Goal: Communication & Community: Answer question/provide support

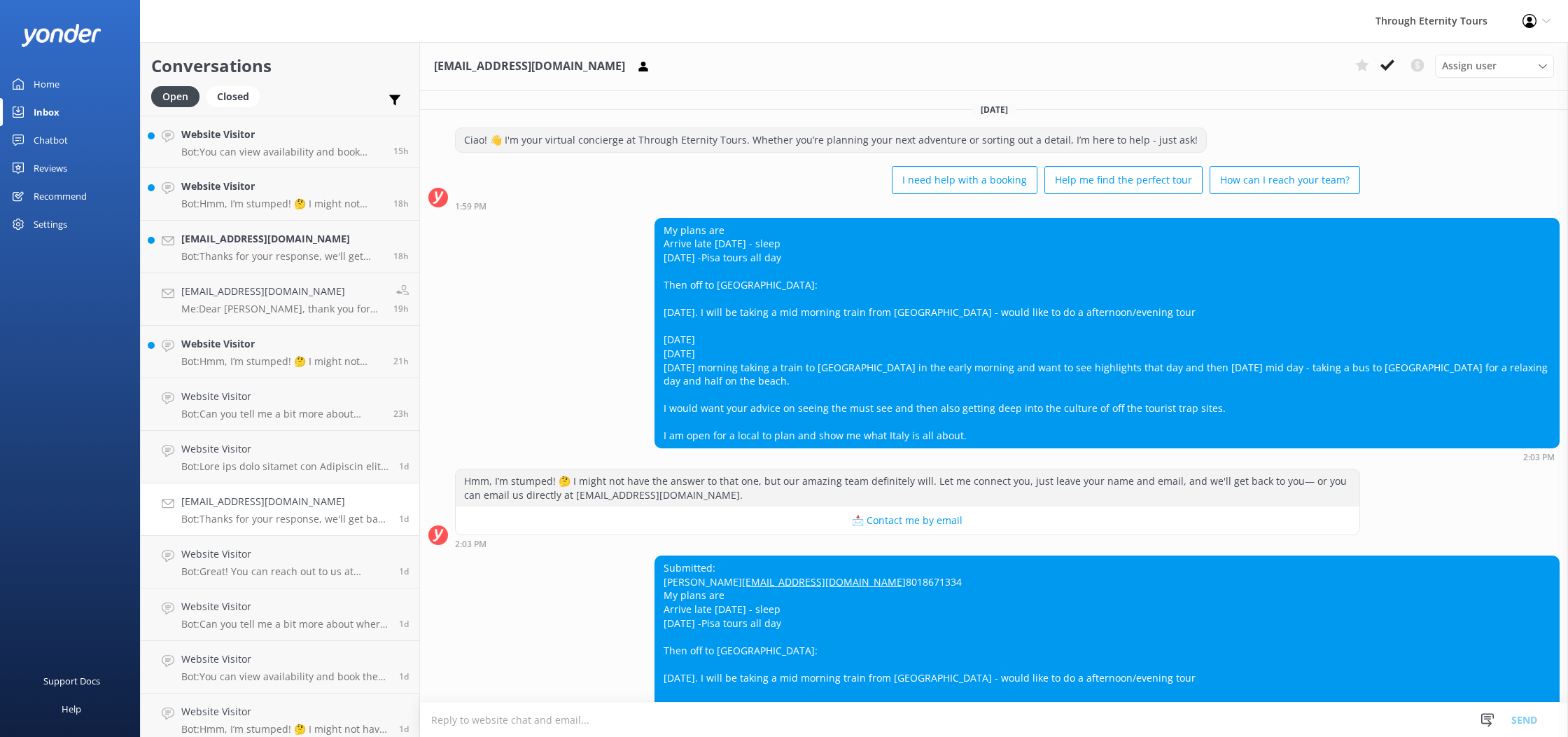
scroll to position [245, 0]
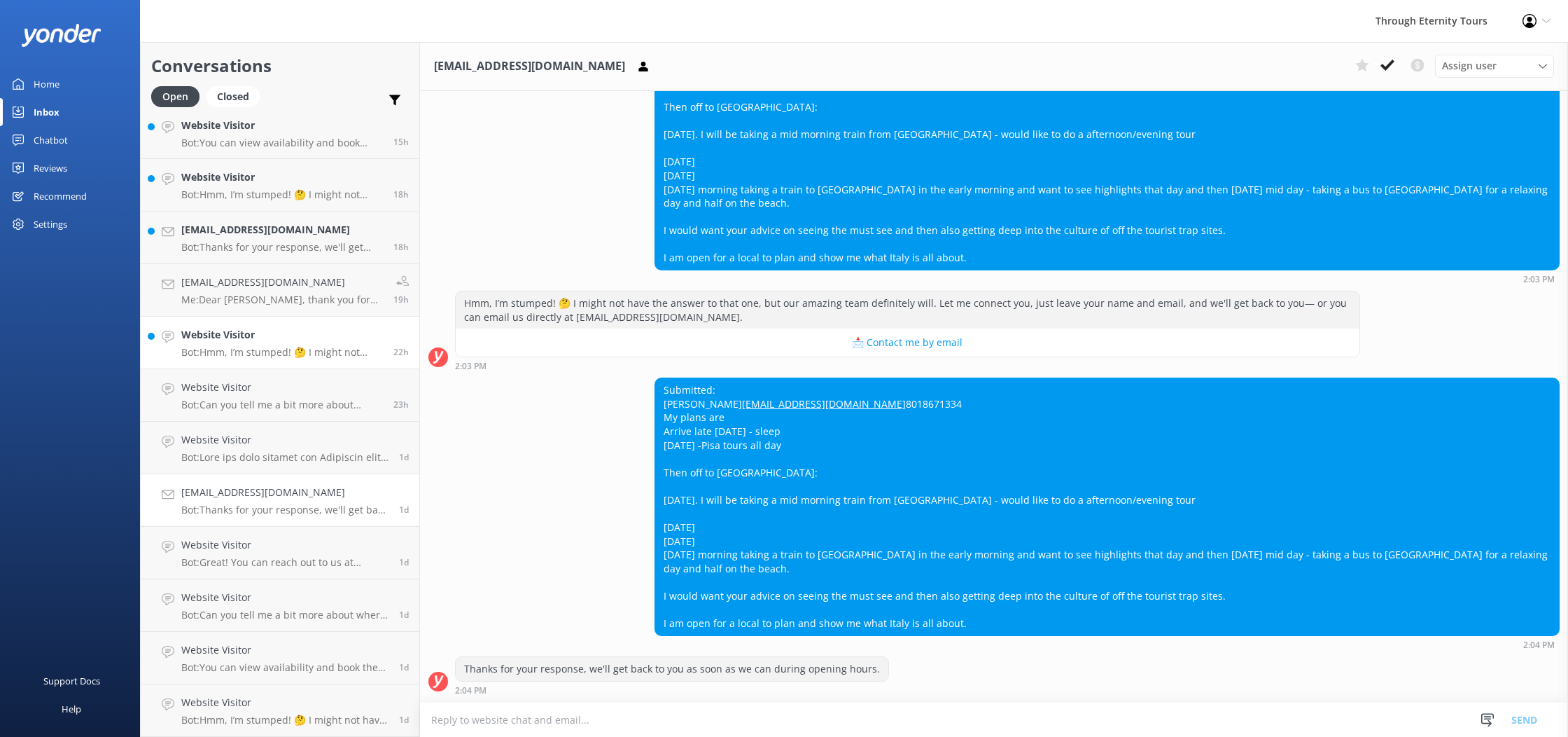
click at [265, 368] on link "Website Visitor Bot: Hmm, I’m stumped! 🤔 I might not have the answer to that on…" at bounding box center [280, 343] width 279 height 53
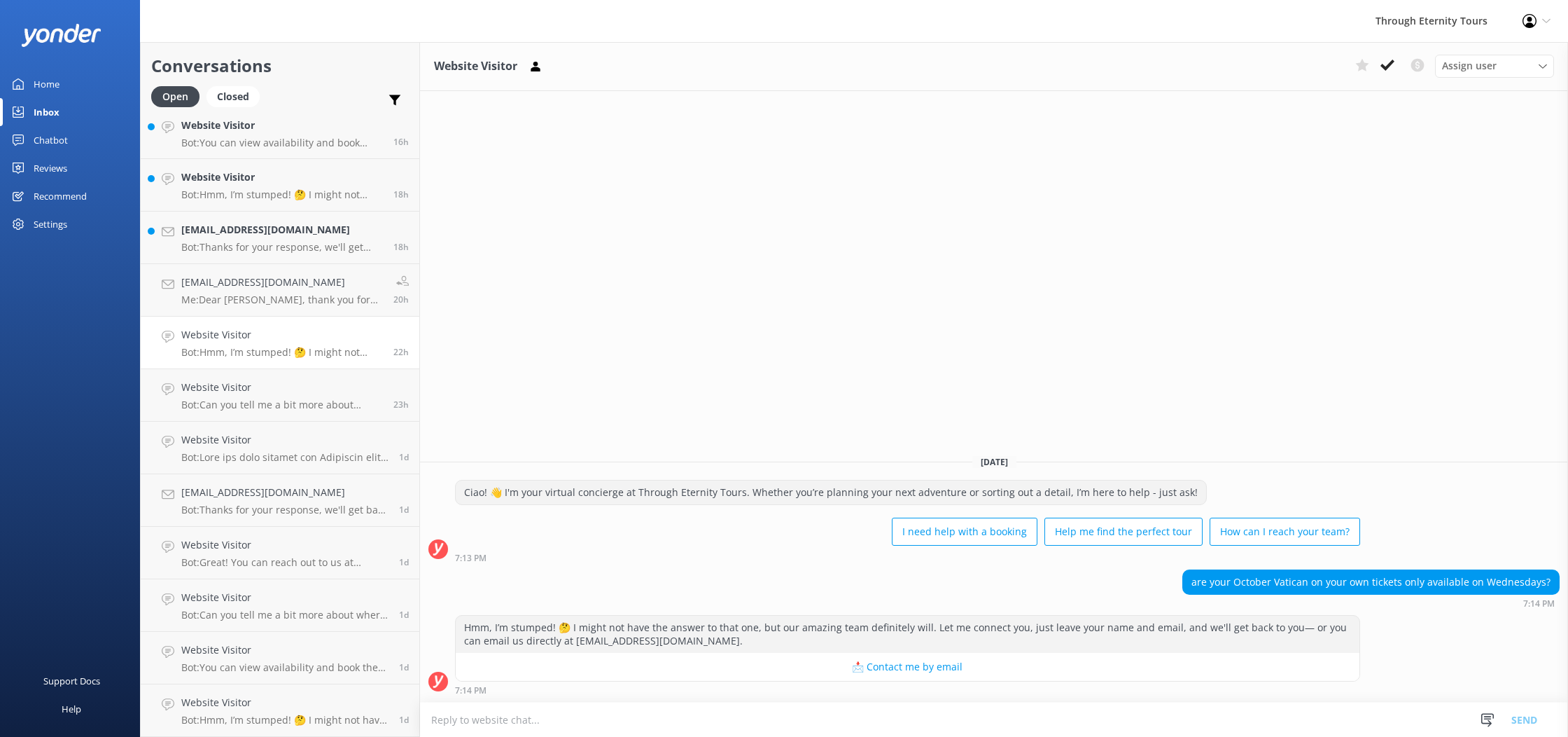
click at [1227, 713] on textarea at bounding box center [994, 720] width 1148 height 35
click at [322, 138] on p "Bot: You can view availability and book directly online by browsing our tours i…" at bounding box center [282, 143] width 201 height 13
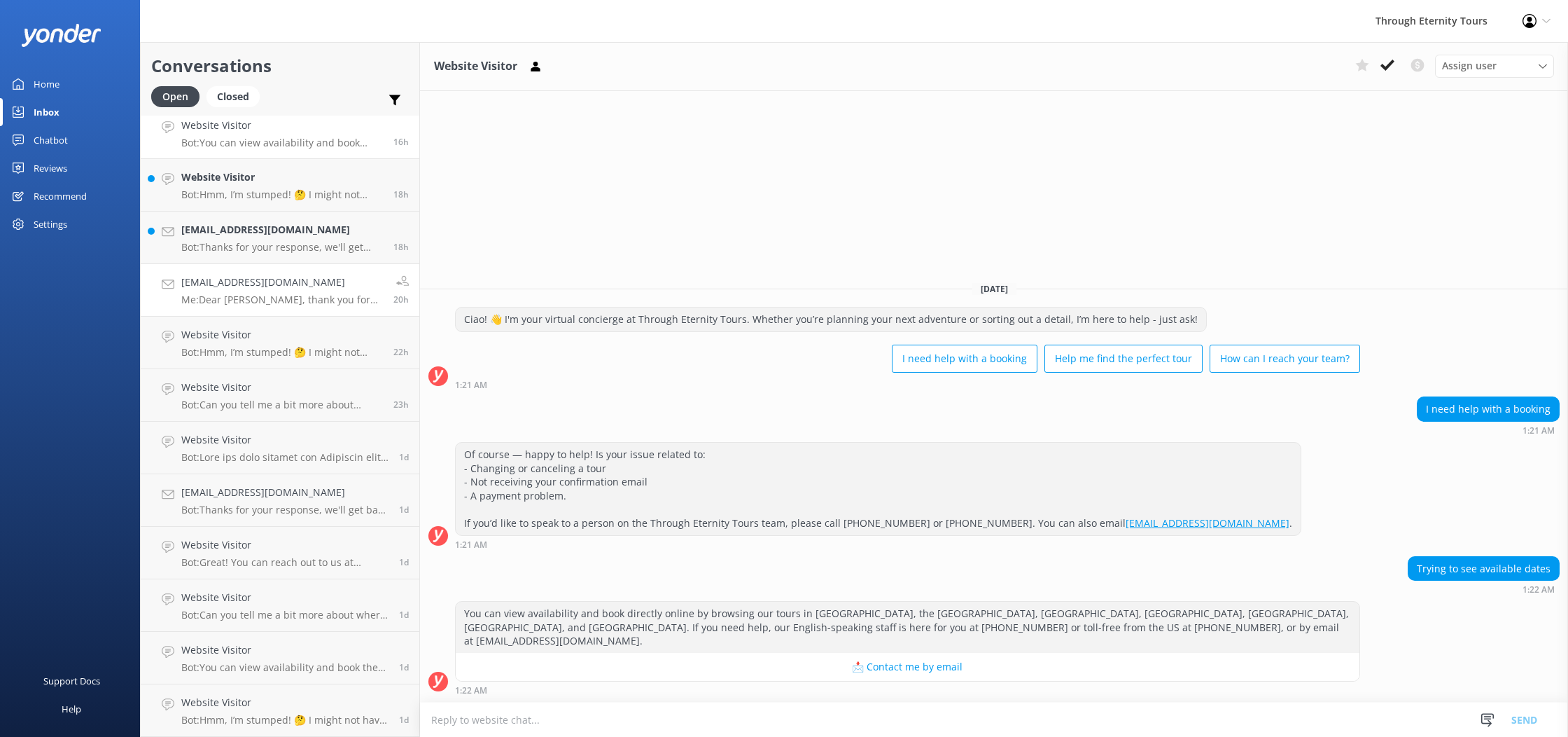
click at [280, 294] on p "Me: Dear [PERSON_NAME], thank you for your message. Prices are visible on the w…" at bounding box center [282, 299] width 201 height 13
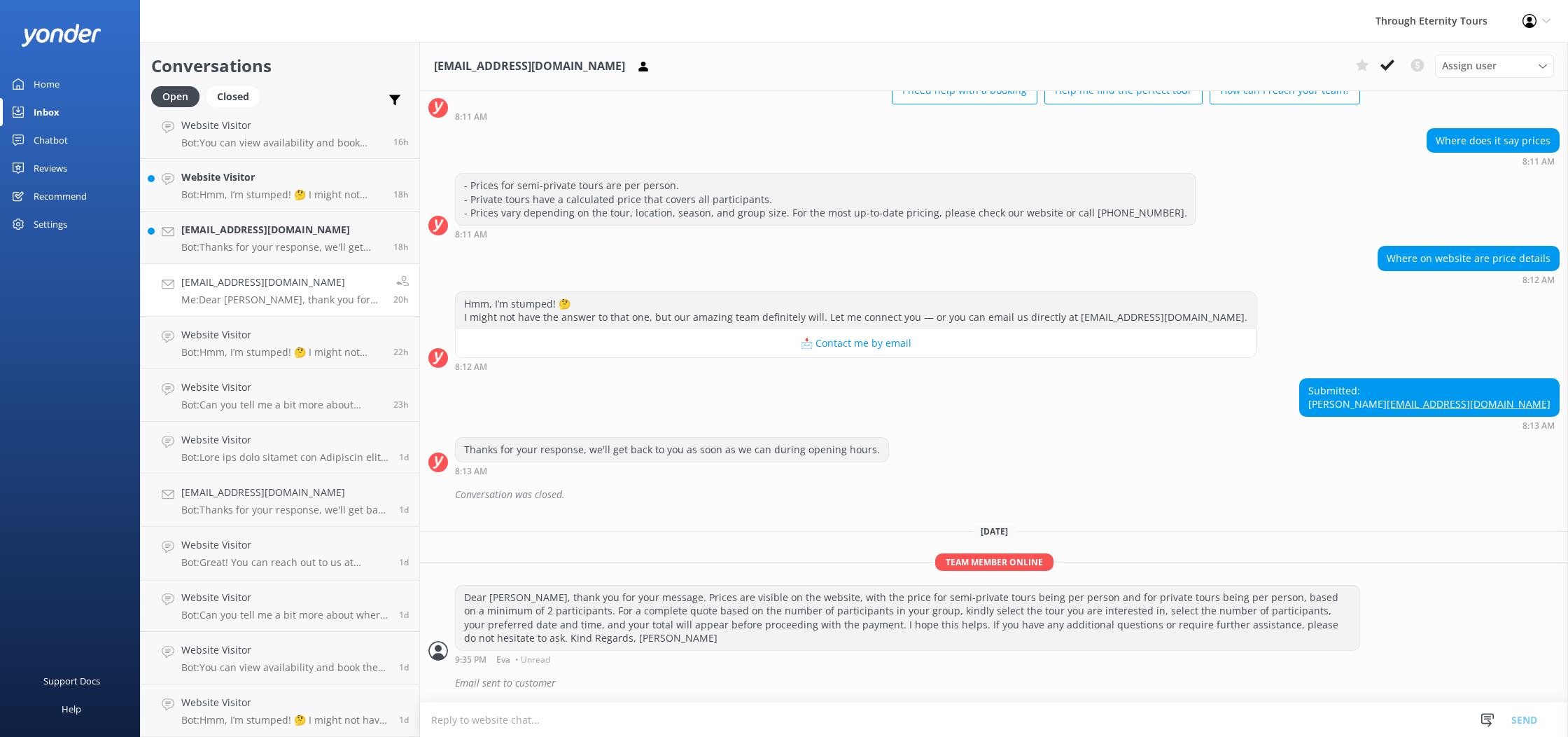
scroll to position [103, 0]
click at [250, 137] on p "Bot: You can view availability and book directly online by browsing our tours i…" at bounding box center [282, 143] width 201 height 13
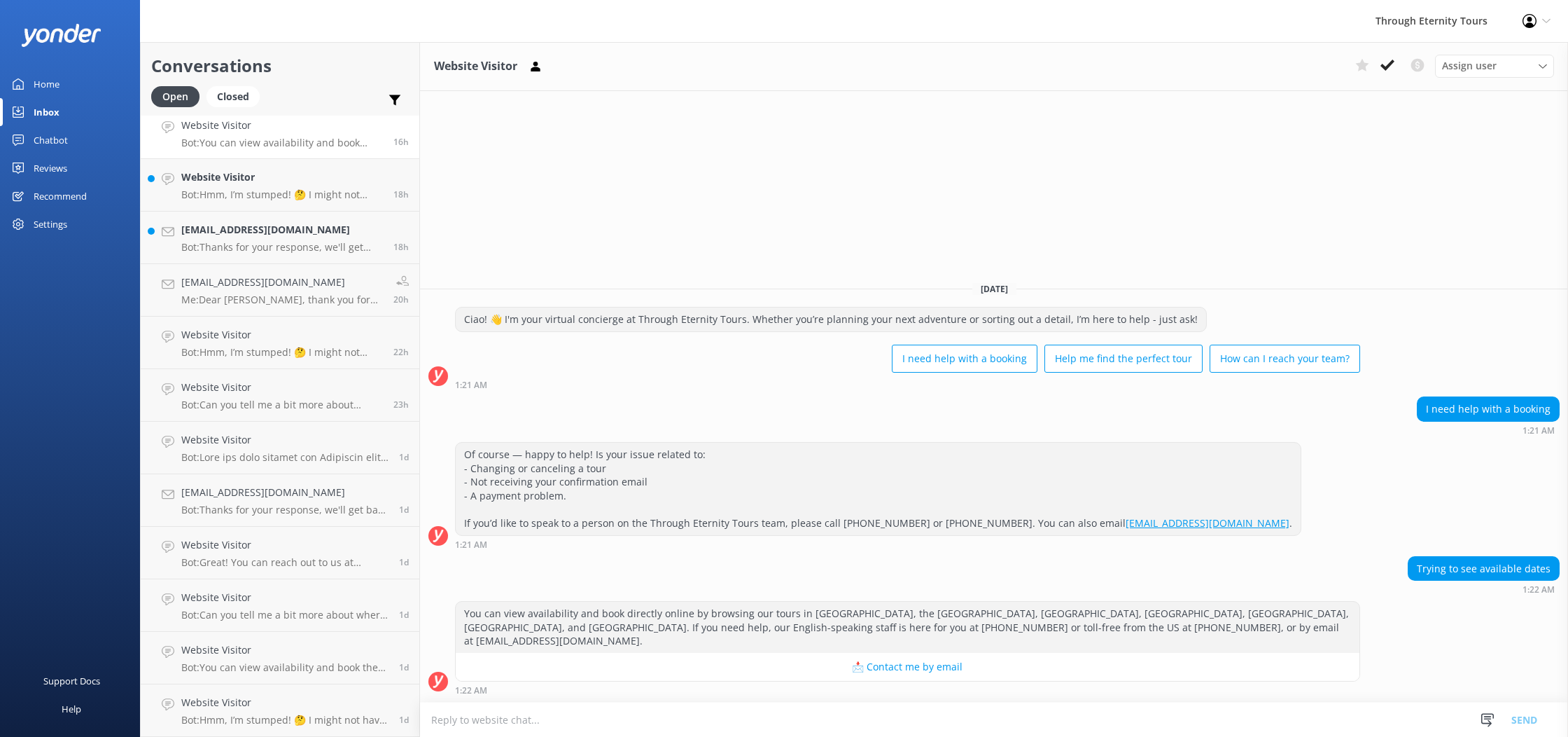
click at [1386, 60] on icon at bounding box center [1388, 65] width 14 height 14
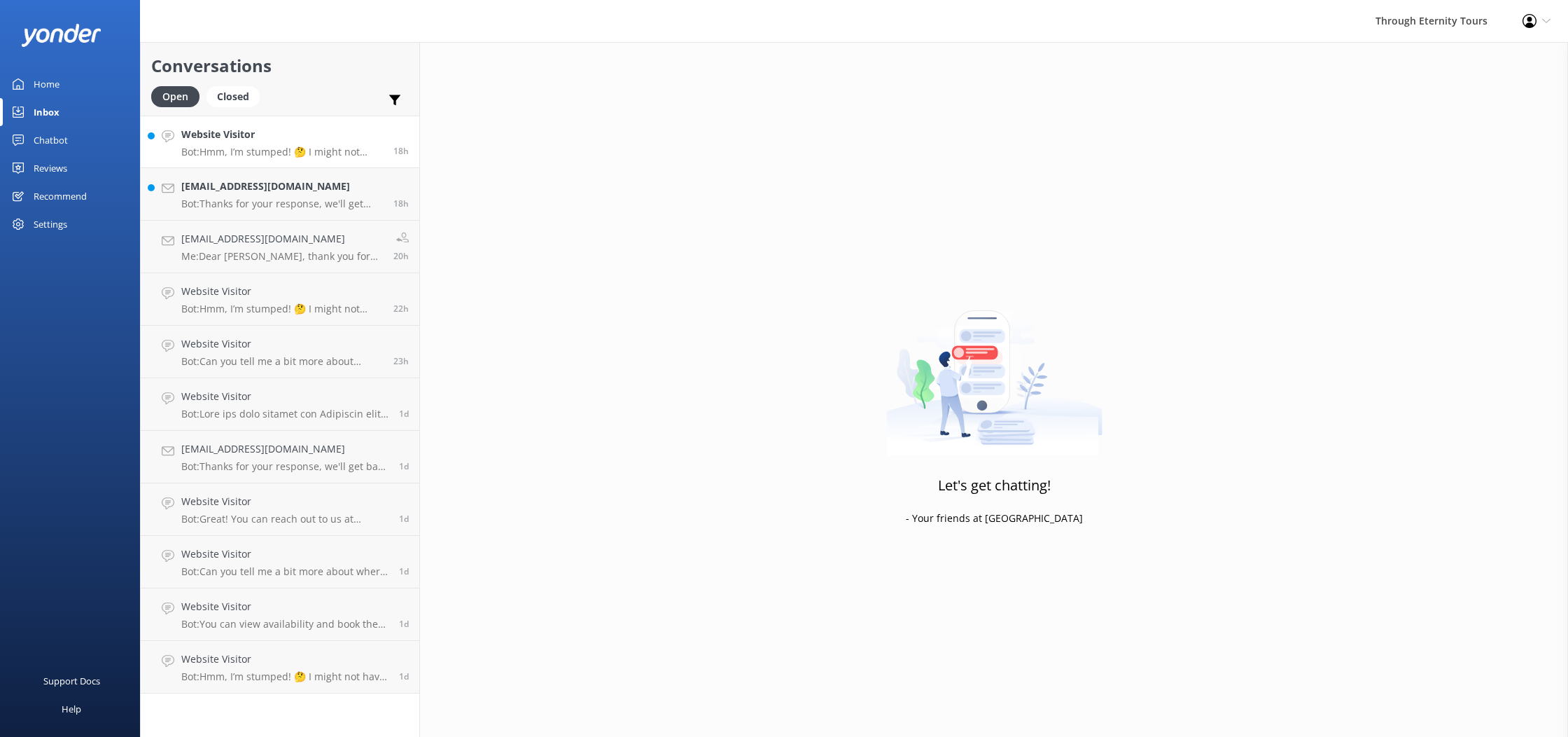
click at [292, 151] on p "Bot: Hmm, I’m stumped! 🤔 I might not have the answer to that one, but our amazi…" at bounding box center [282, 152] width 201 height 13
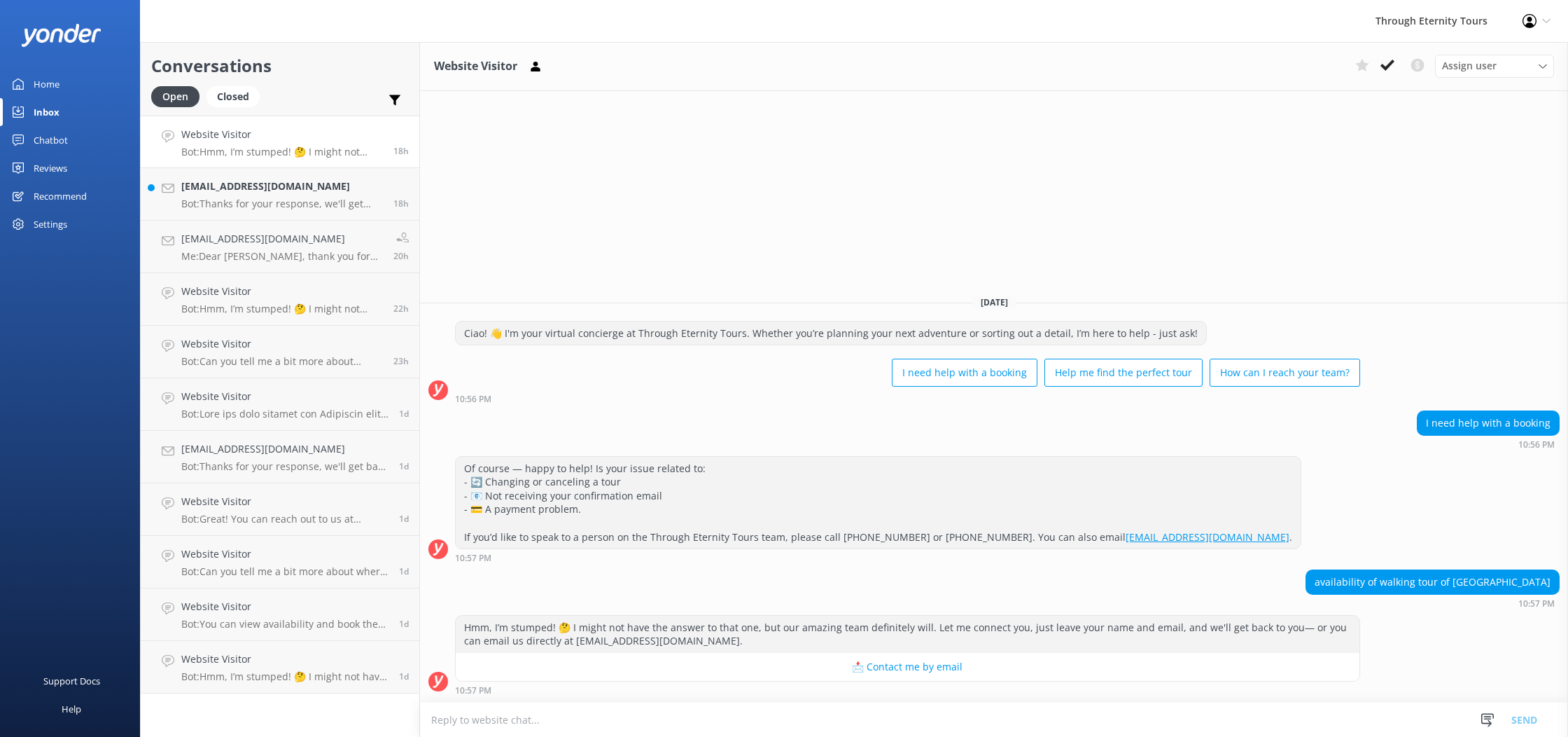
click at [1391, 72] on icon at bounding box center [1388, 65] width 14 height 14
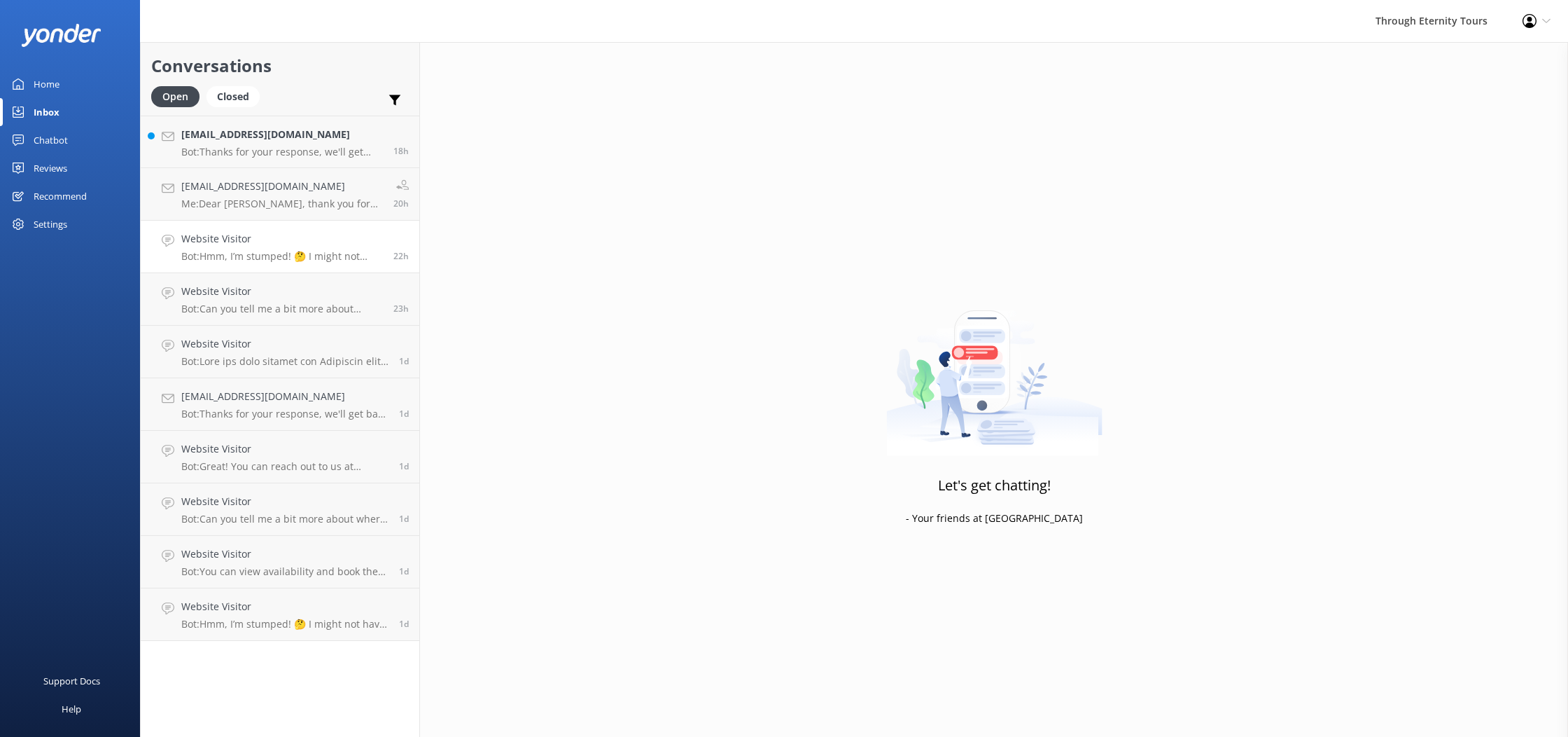
click at [267, 244] on h4 "Website Visitor" at bounding box center [282, 238] width 201 height 15
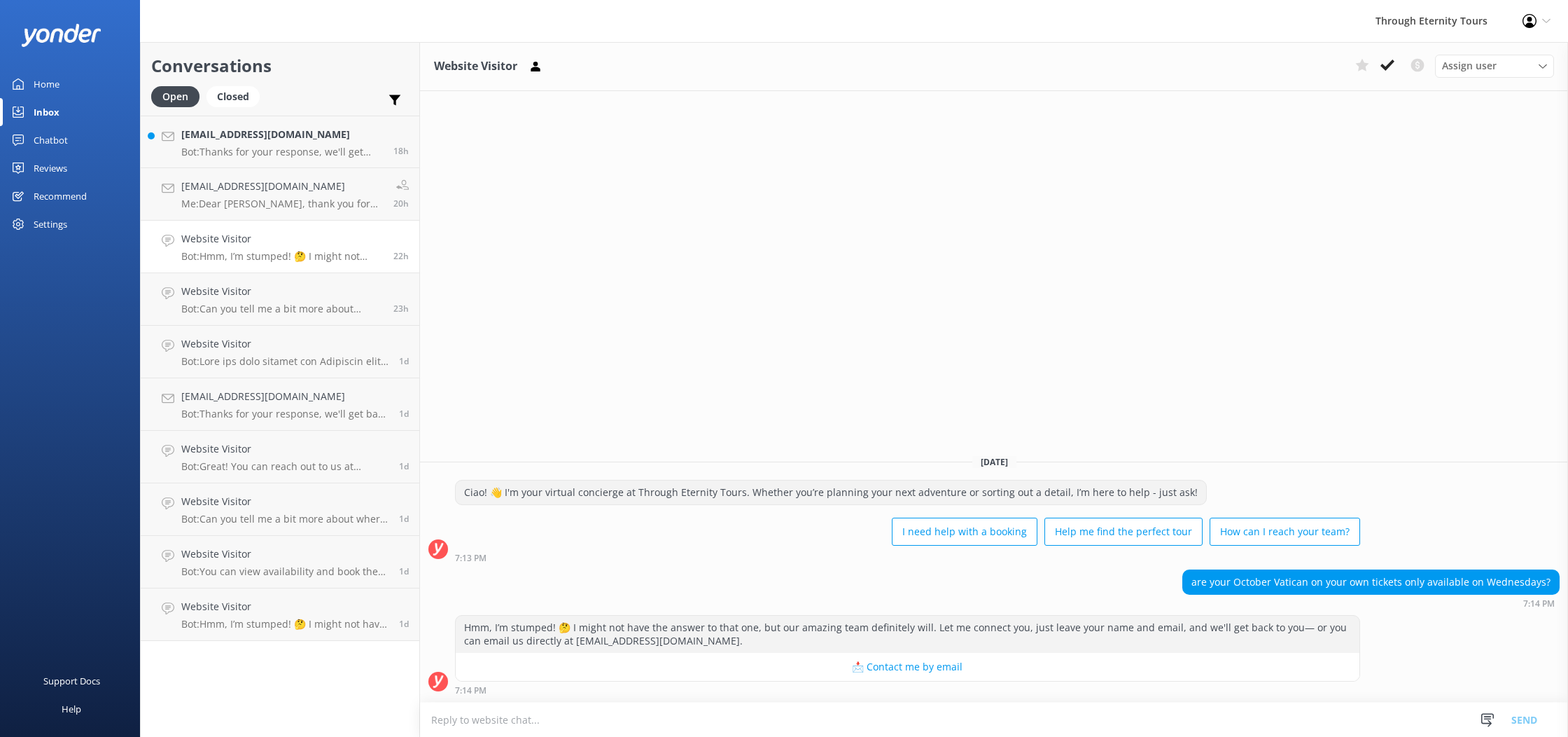
click at [1392, 64] on icon at bounding box center [1388, 65] width 14 height 14
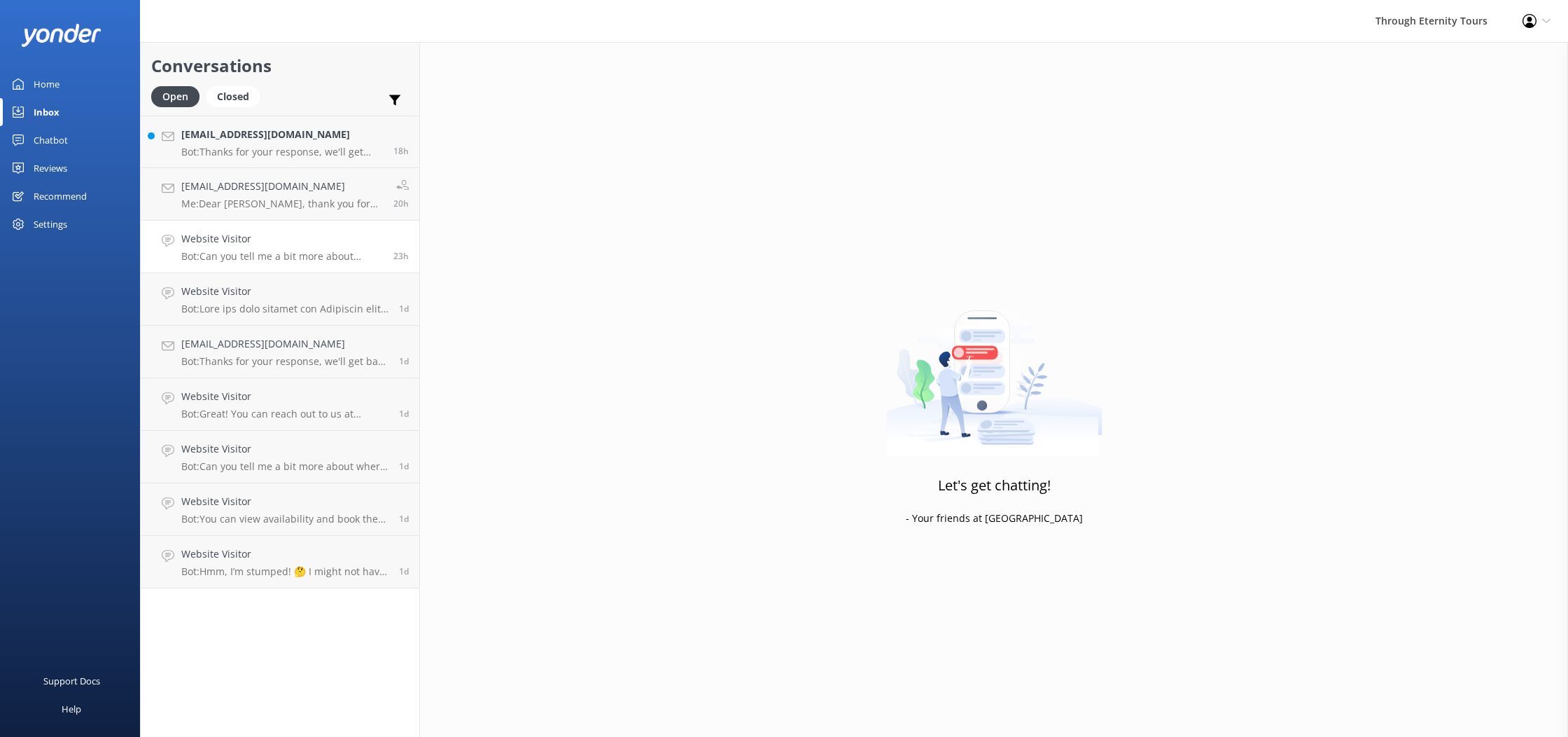
click at [308, 261] on p "Bot: Can you tell me a bit more about where you are going? We have an amazing a…" at bounding box center [282, 256] width 201 height 13
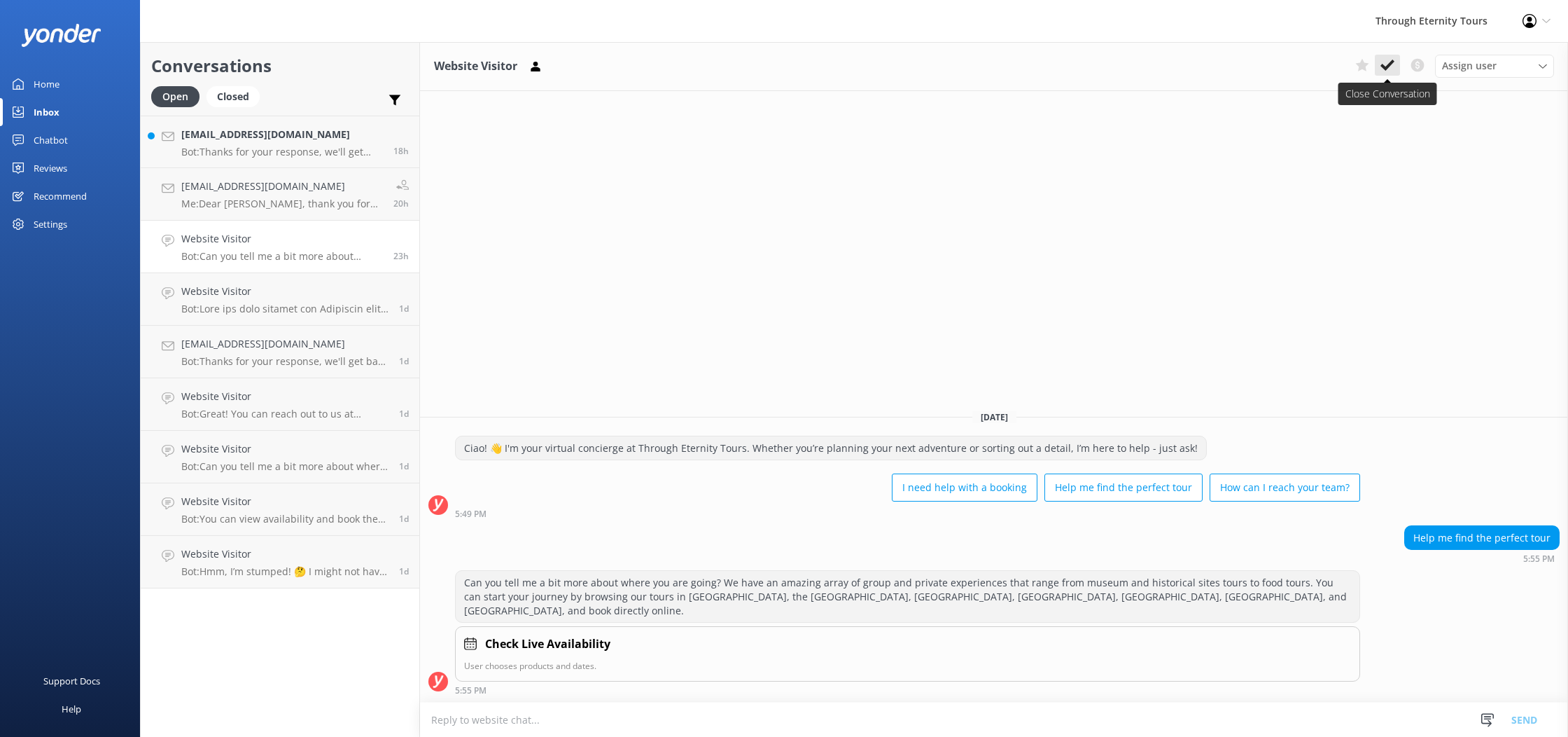
click at [1388, 65] on use at bounding box center [1388, 65] width 14 height 11
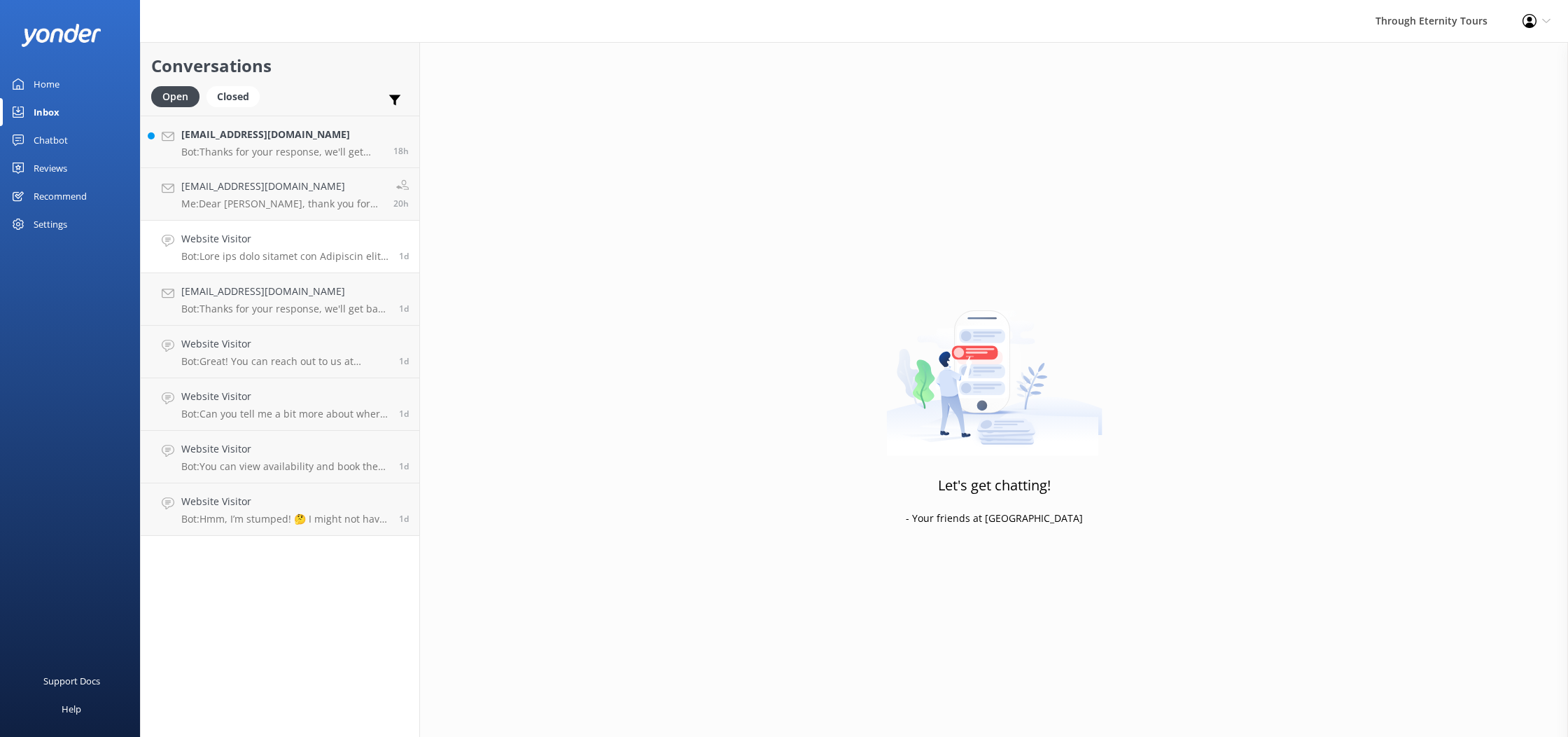
click at [323, 258] on p "Bot:" at bounding box center [285, 256] width 207 height 13
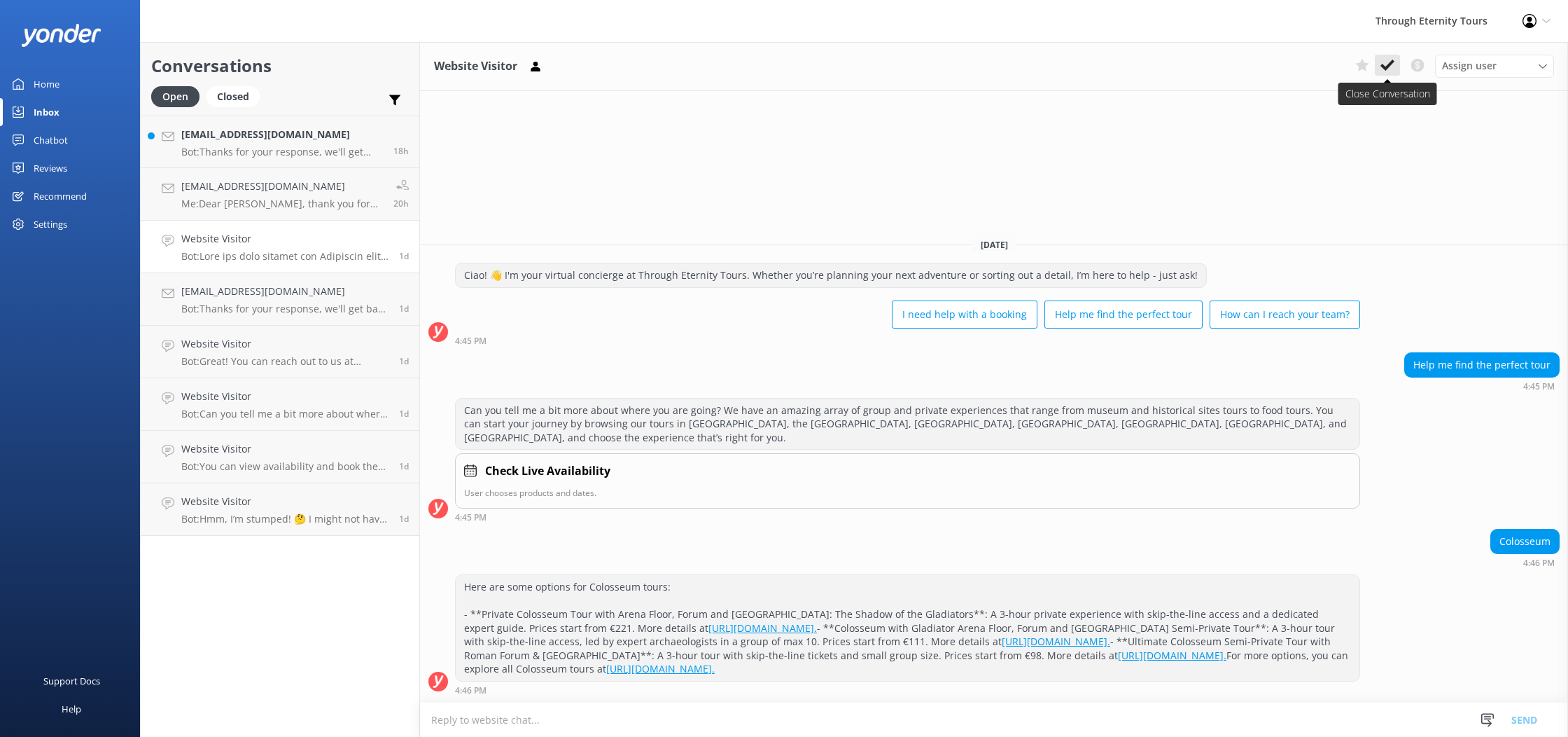
click at [1396, 63] on button at bounding box center [1387, 65] width 25 height 21
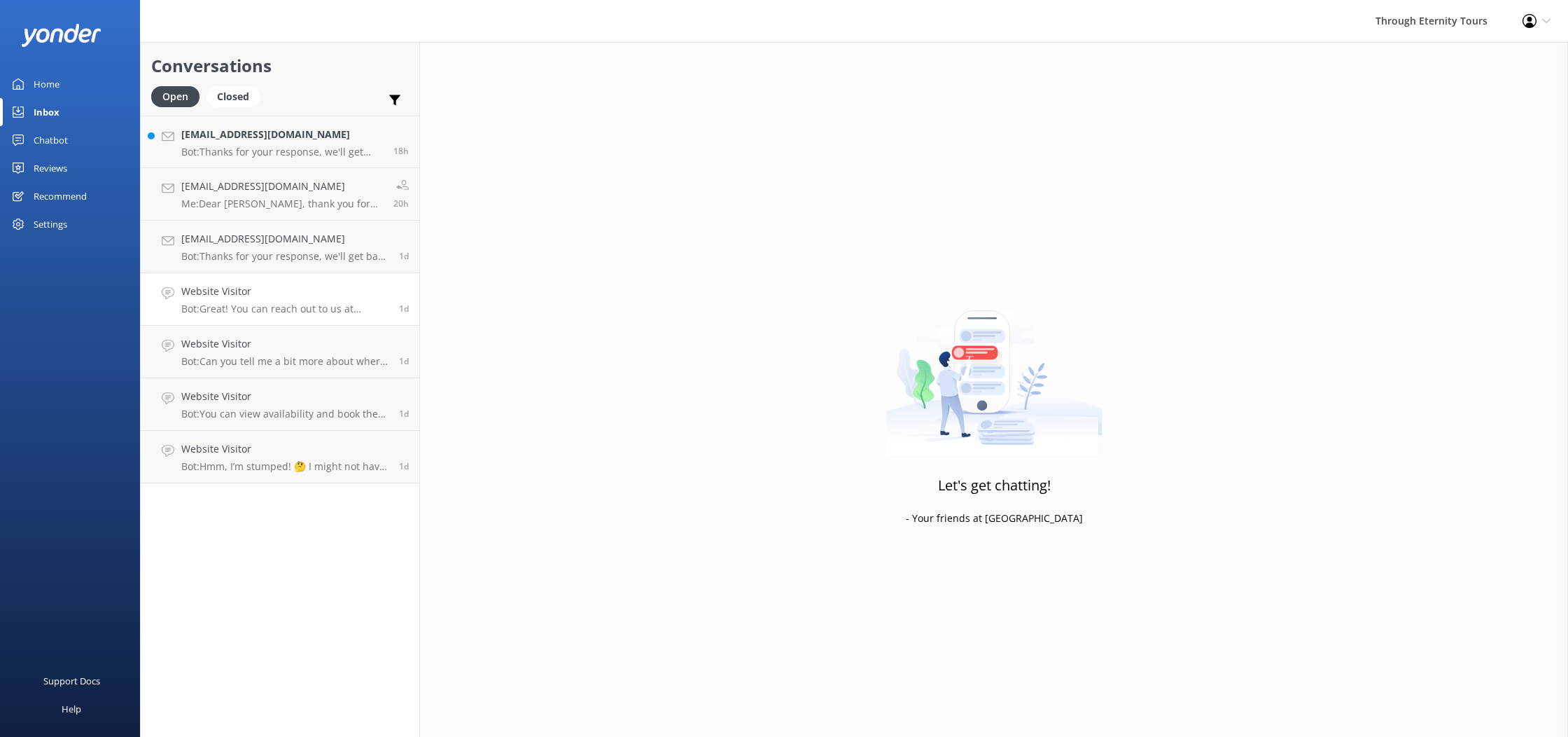
click at [258, 319] on link "Website Visitor Bot: Great! You can reach out to us at [EMAIL_ADDRESS][DOMAIN_N…" at bounding box center [280, 299] width 279 height 53
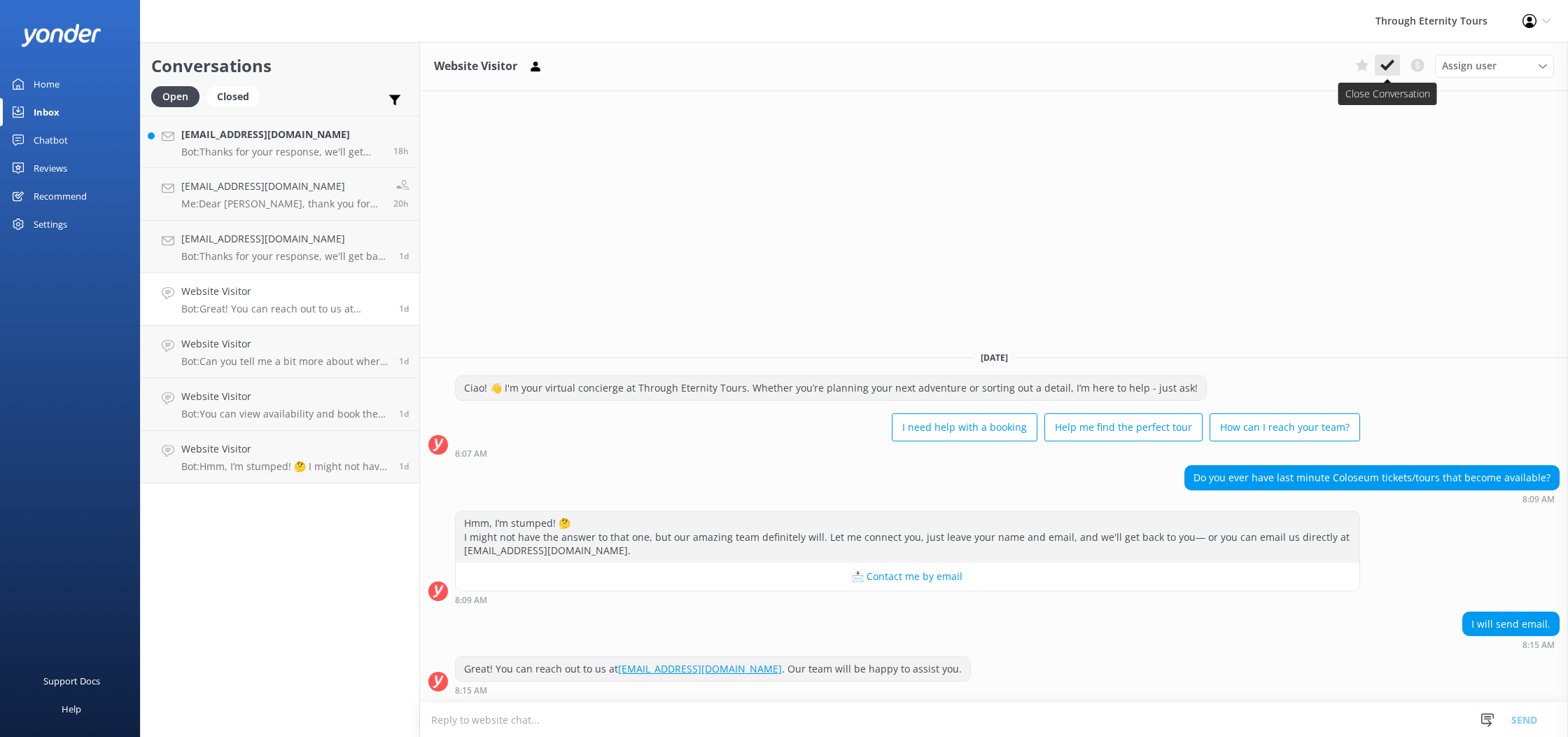
click at [1386, 65] on icon at bounding box center [1388, 65] width 14 height 14
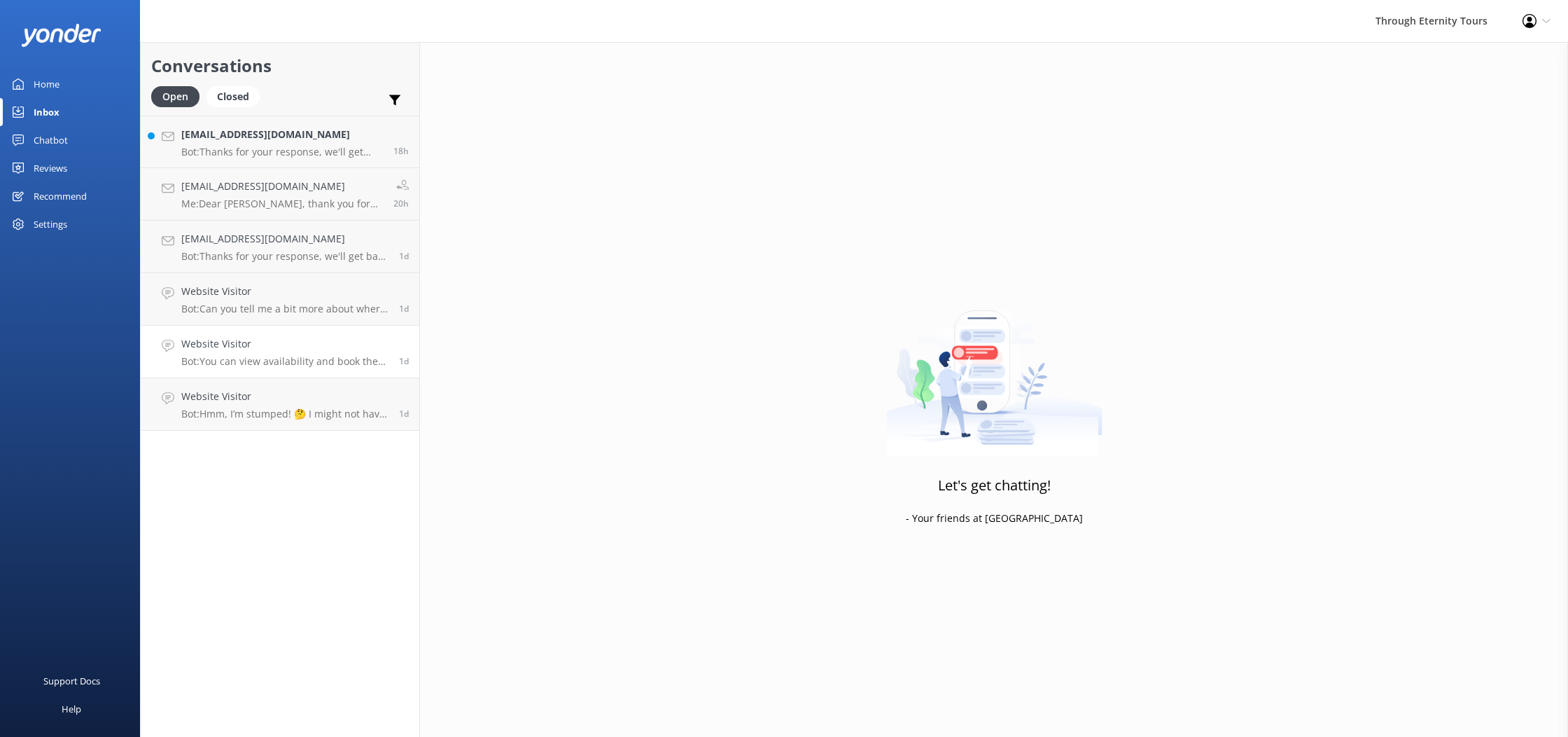
click at [255, 370] on link "Website Visitor Bot: You can view availability and book the Essential Venice To…" at bounding box center [280, 352] width 279 height 53
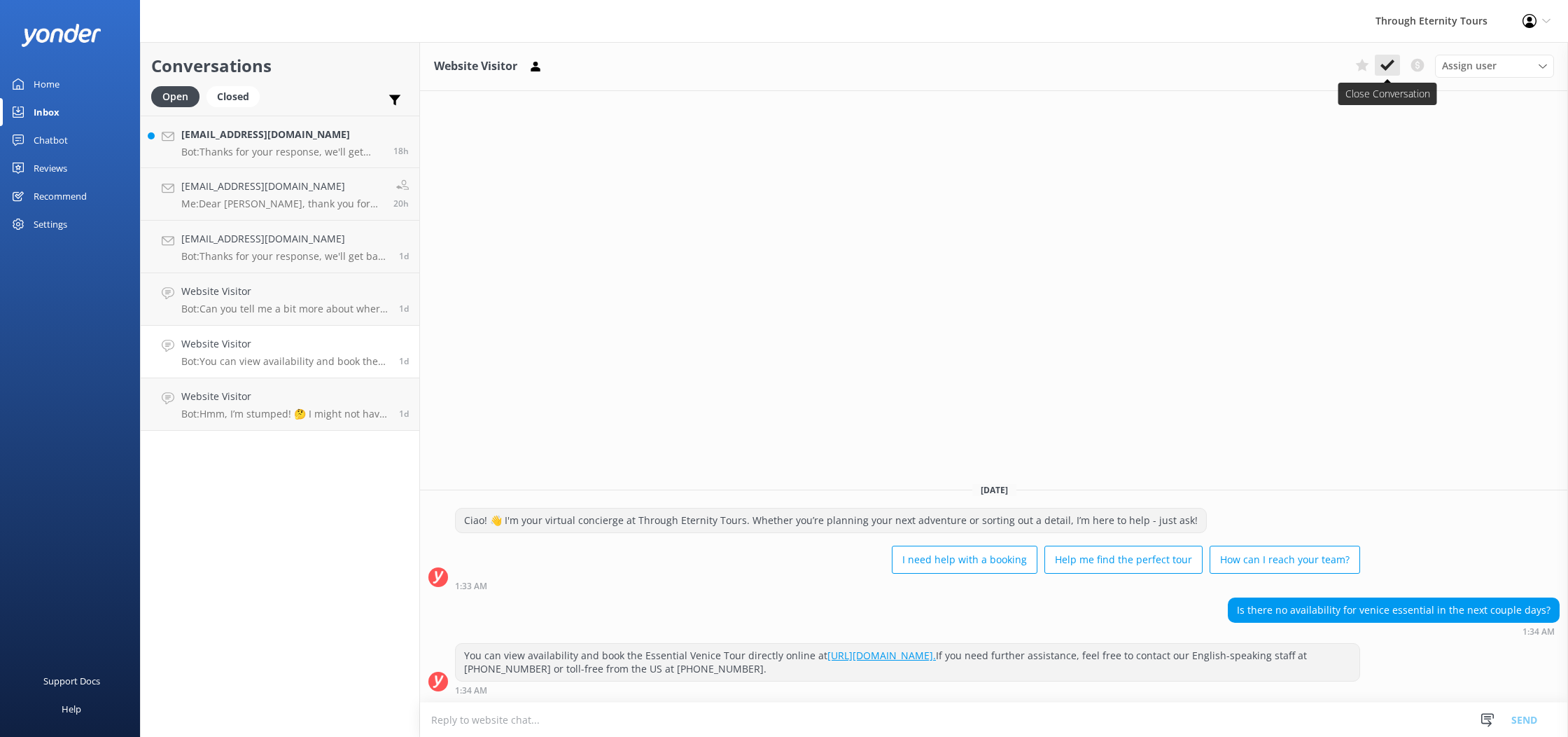
click at [1388, 65] on use at bounding box center [1388, 65] width 14 height 11
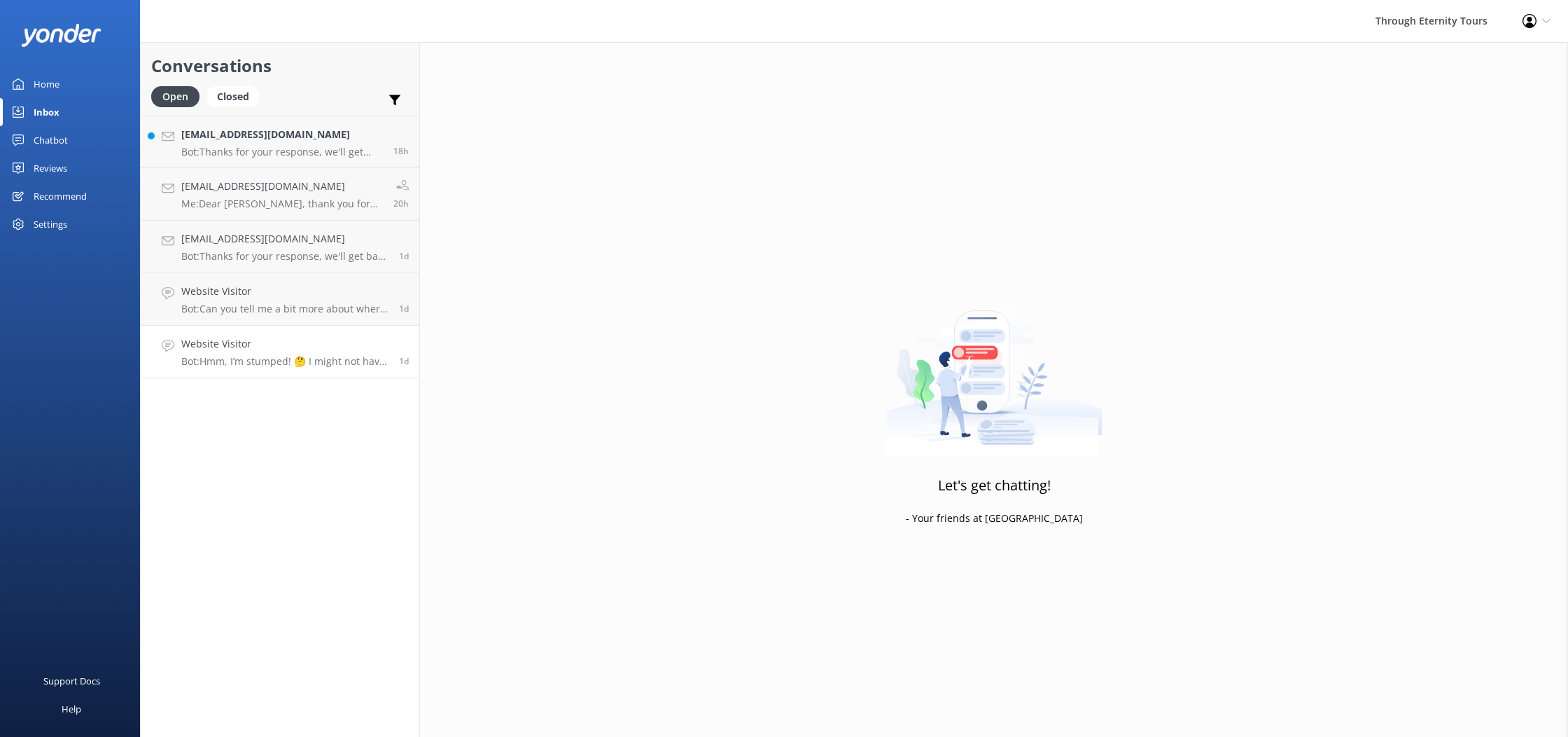
click at [350, 361] on p "Bot: Hmm, I’m stumped! 🤔 I might not have the answer to that one, but our amazi…" at bounding box center [285, 361] width 207 height 13
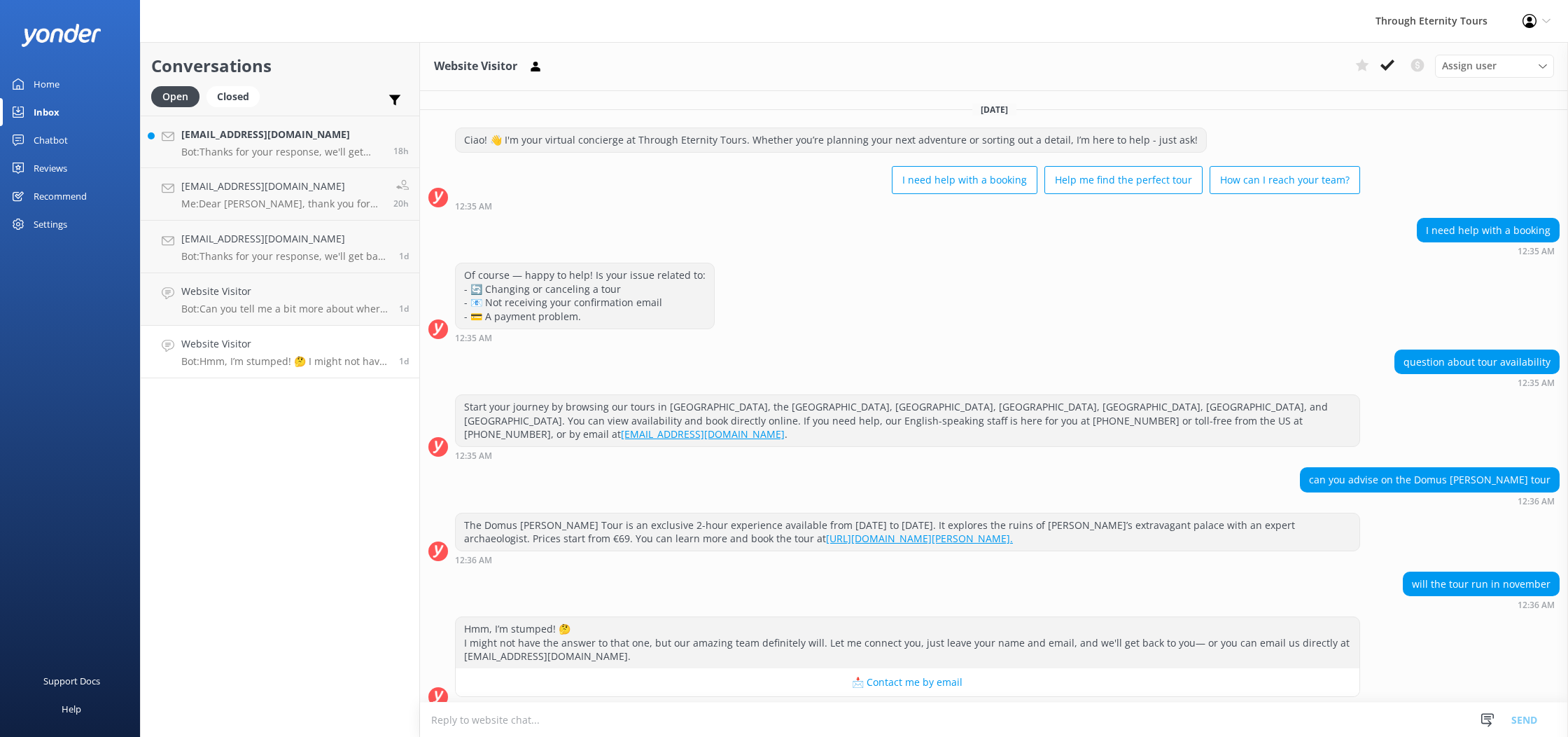
scroll to position [1, 0]
click at [1382, 69] on icon at bounding box center [1388, 65] width 14 height 14
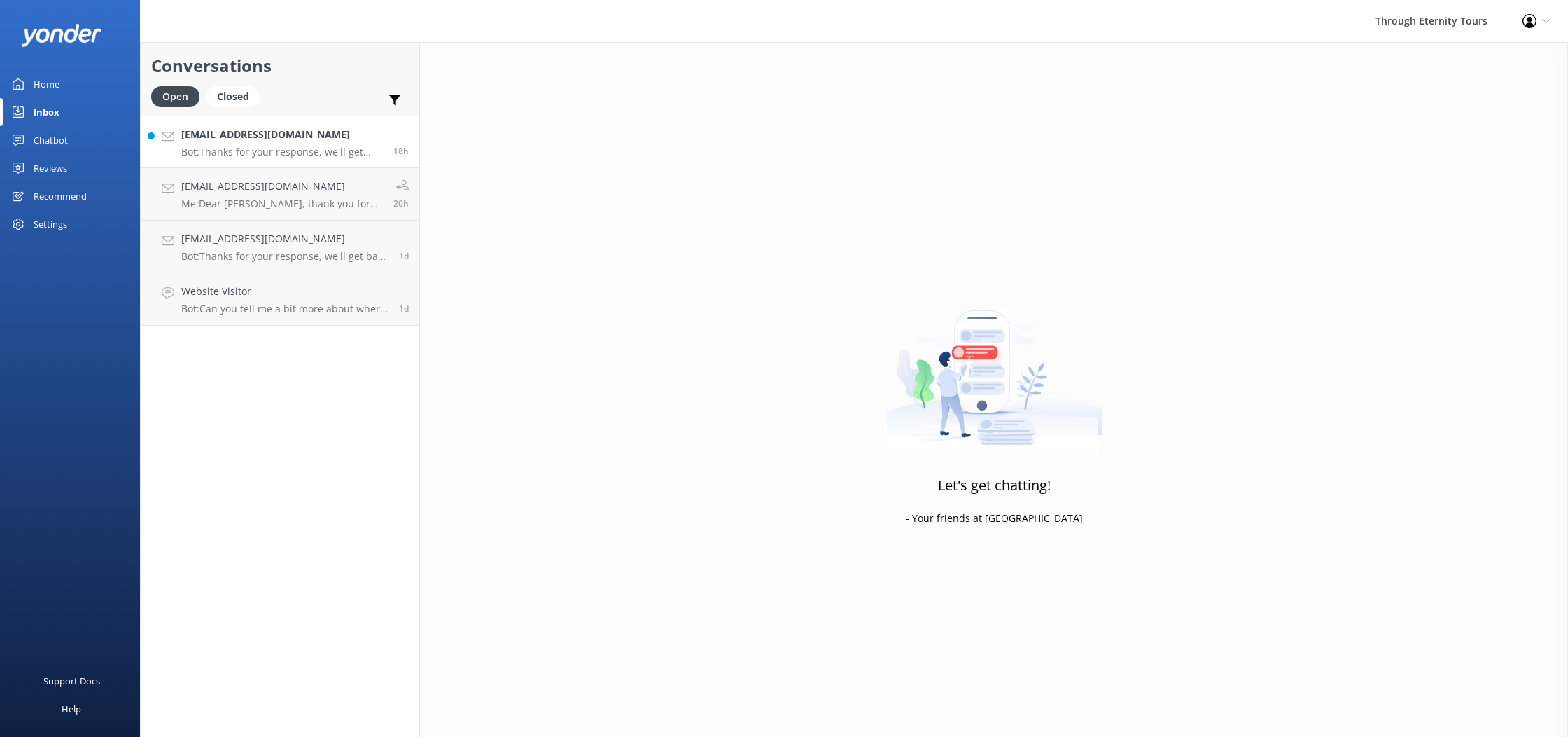
click at [282, 162] on link "[EMAIL_ADDRESS][DOMAIN_NAME] Bot: Thanks for your response, we'll get back to y…" at bounding box center [280, 142] width 279 height 53
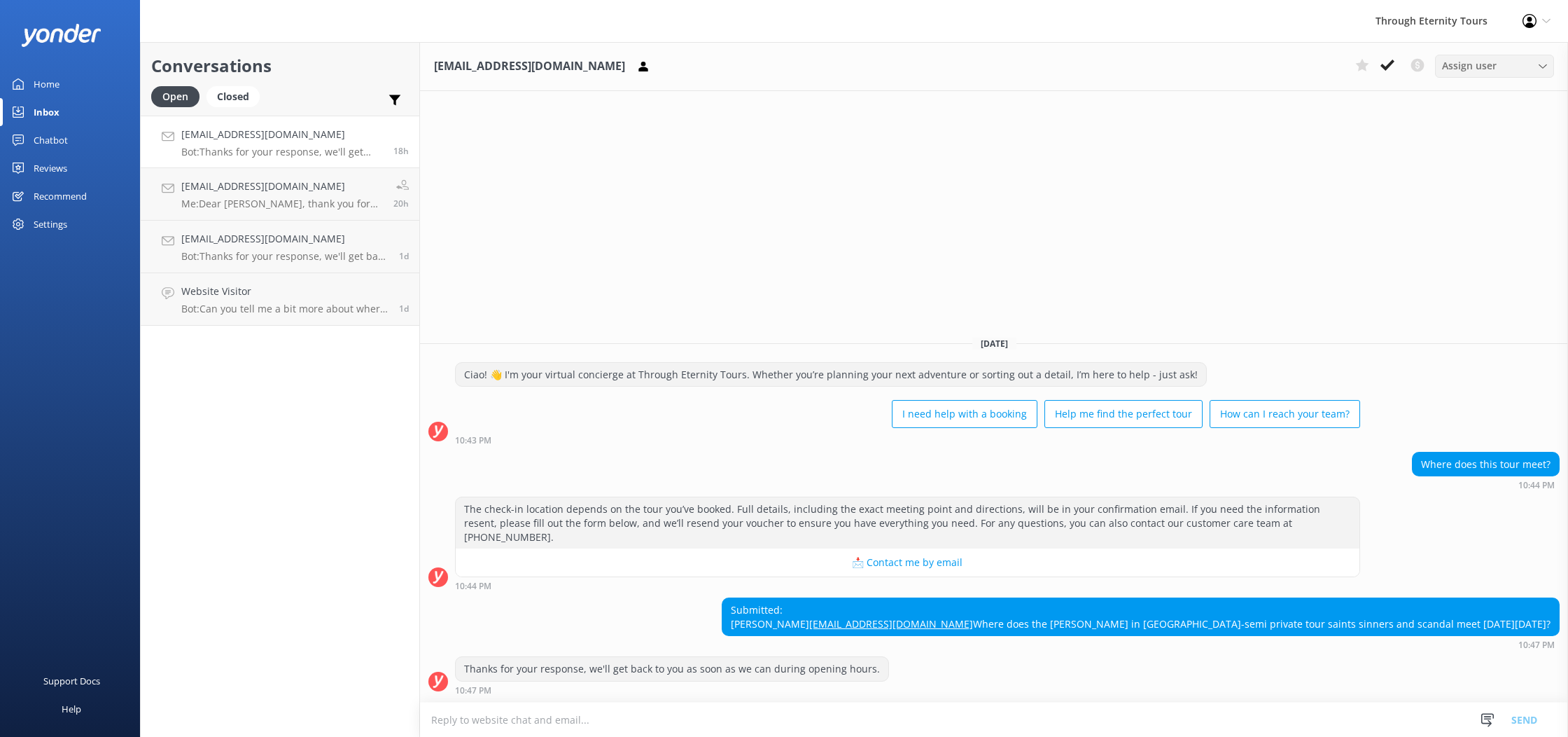
click at [1464, 72] on span "Assign user" at bounding box center [1469, 66] width 54 height 15
click at [1181, 194] on div "[EMAIL_ADDRESS][DOMAIN_NAME] Assign user [PERSON_NAME] Nadya Oks [PERSON_NAME] …" at bounding box center [994, 389] width 1148 height 695
drag, startPoint x: 436, startPoint y: 65, endPoint x: 611, endPoint y: 66, distance: 175.0
click at [611, 66] on div "[EMAIL_ADDRESS][DOMAIN_NAME]" at bounding box center [545, 66] width 222 height 21
copy div "[EMAIL_ADDRESS][DOMAIN_NAME]"
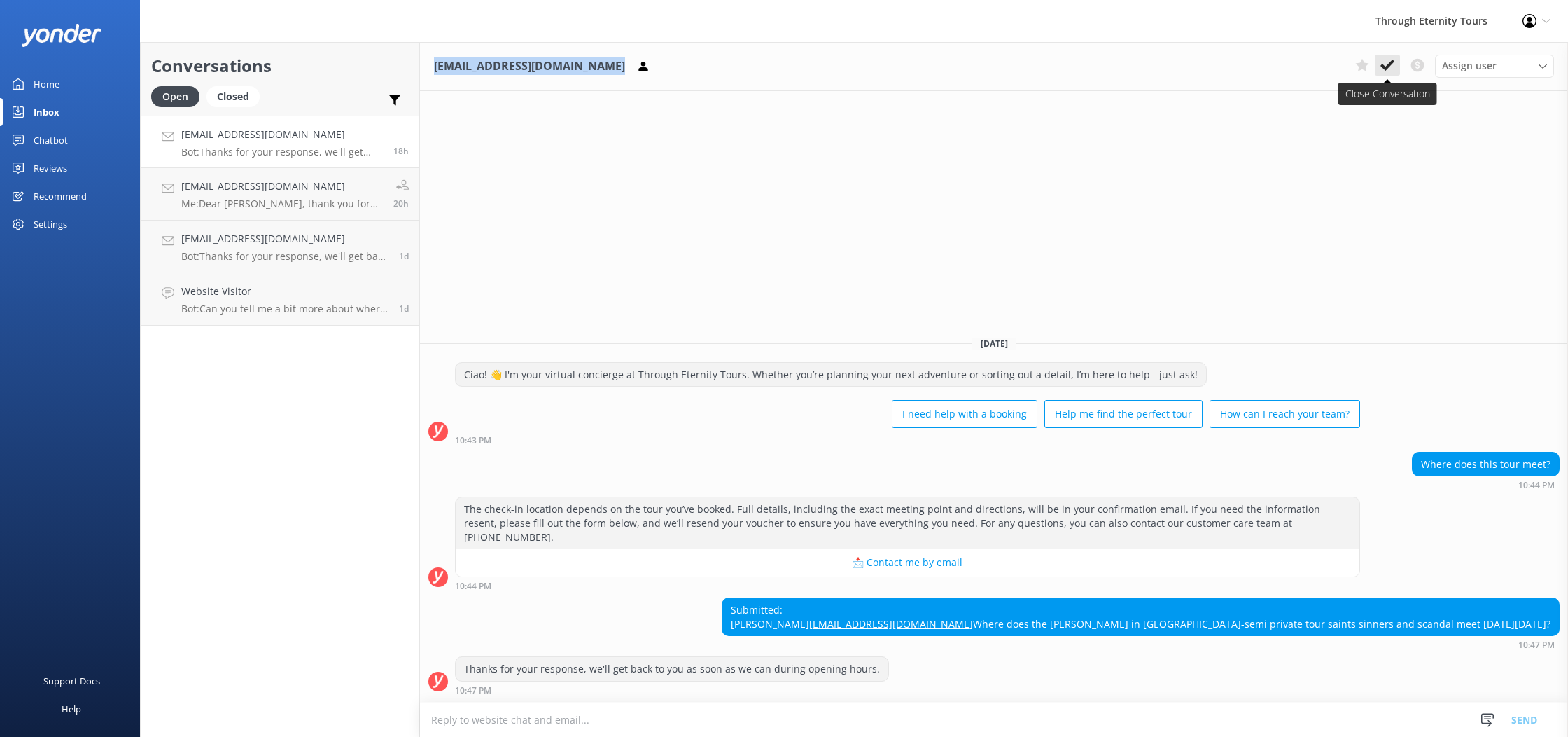
click at [1389, 68] on icon at bounding box center [1388, 65] width 14 height 14
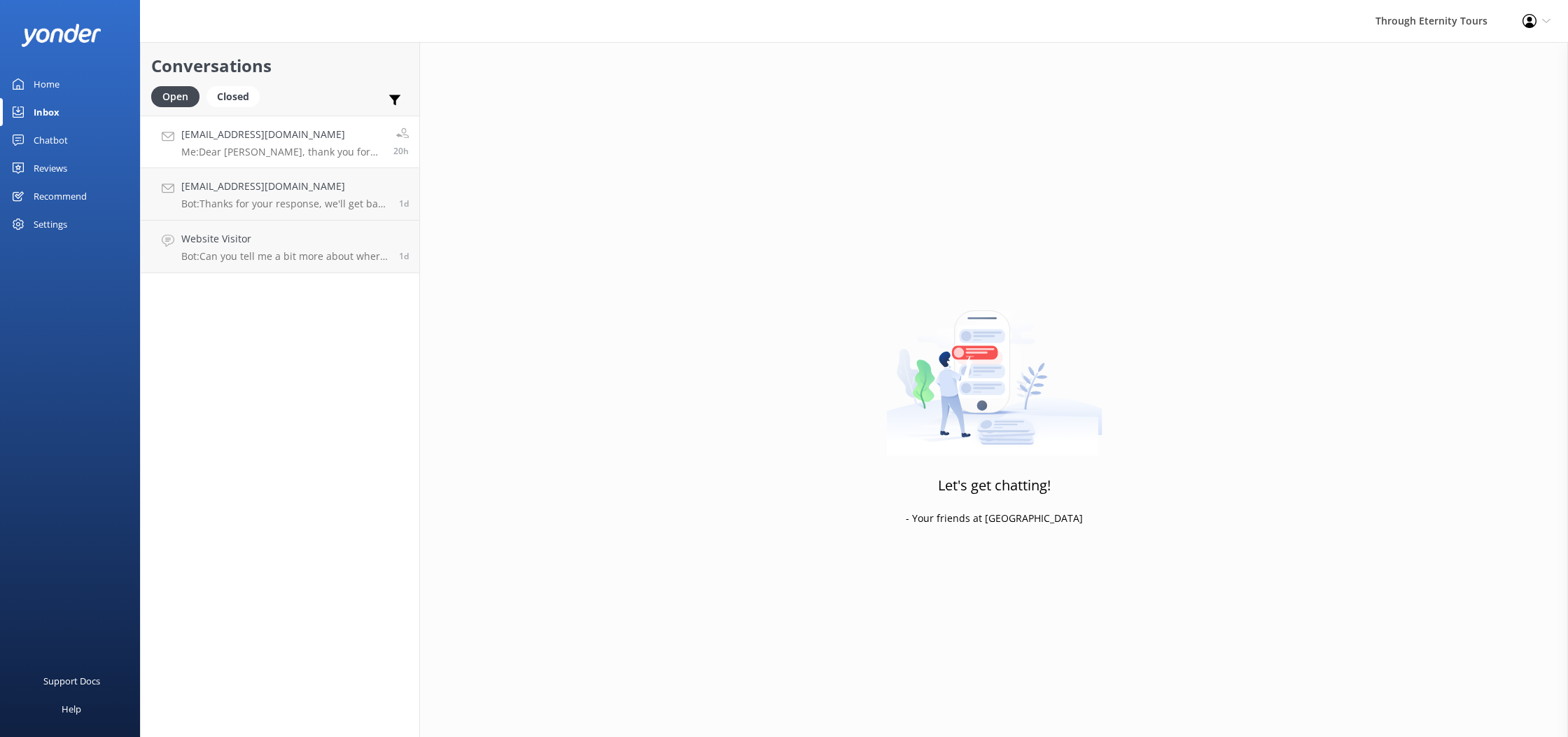
click at [281, 153] on p "Me: Dear [PERSON_NAME], thank you for your message. Prices are visible on the w…" at bounding box center [282, 152] width 201 height 13
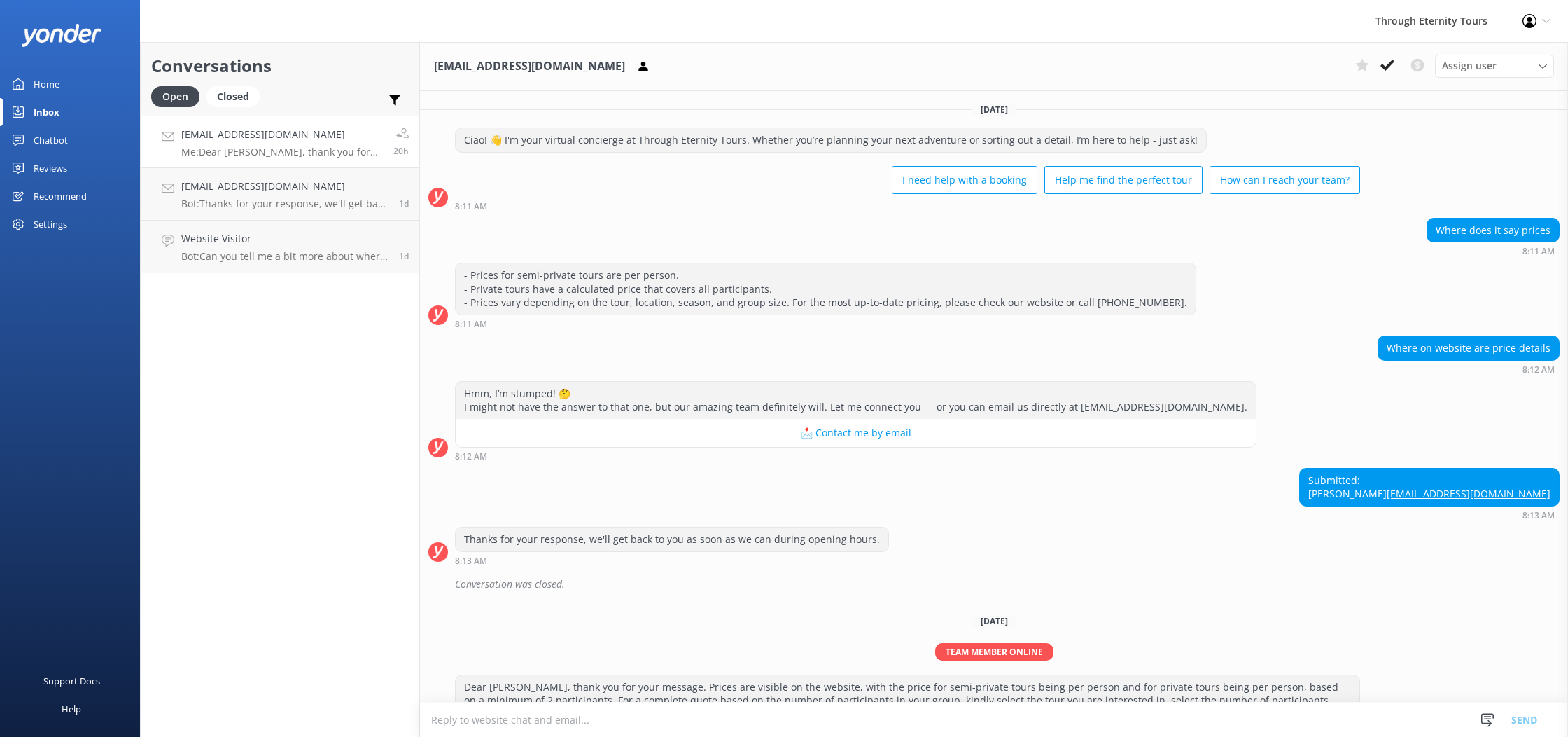
scroll to position [103, 0]
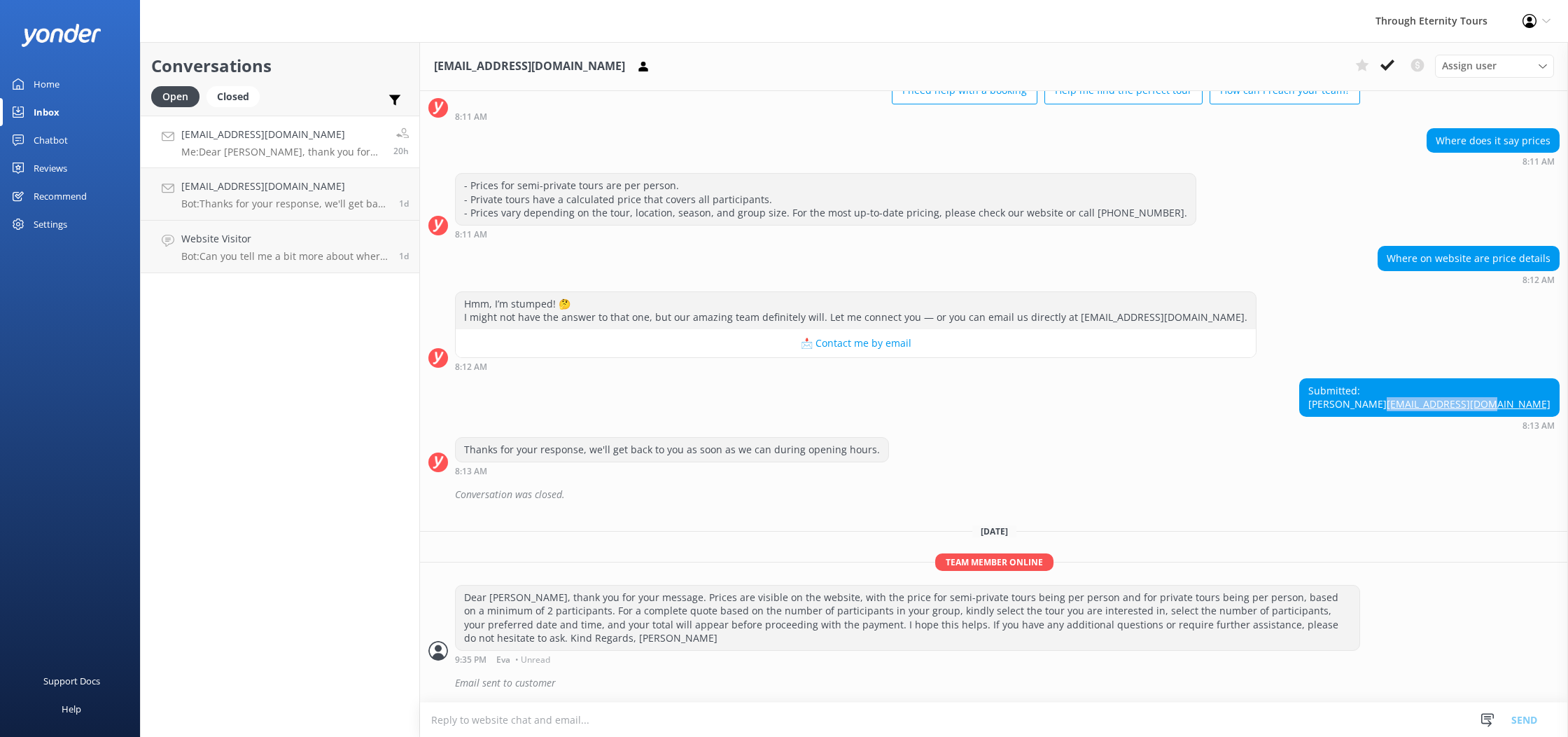
drag, startPoint x: 1552, startPoint y: 402, endPoint x: 1448, endPoint y: 404, distance: 104.0
click at [1450, 404] on div "Submitted: [PERSON_NAME] [PERSON_NAME][EMAIL_ADDRESS][DOMAIN_NAME]" at bounding box center [1430, 397] width 259 height 37
copy link "[EMAIL_ADDRESS][DOMAIN_NAME]"
click at [1391, 69] on icon at bounding box center [1388, 65] width 14 height 14
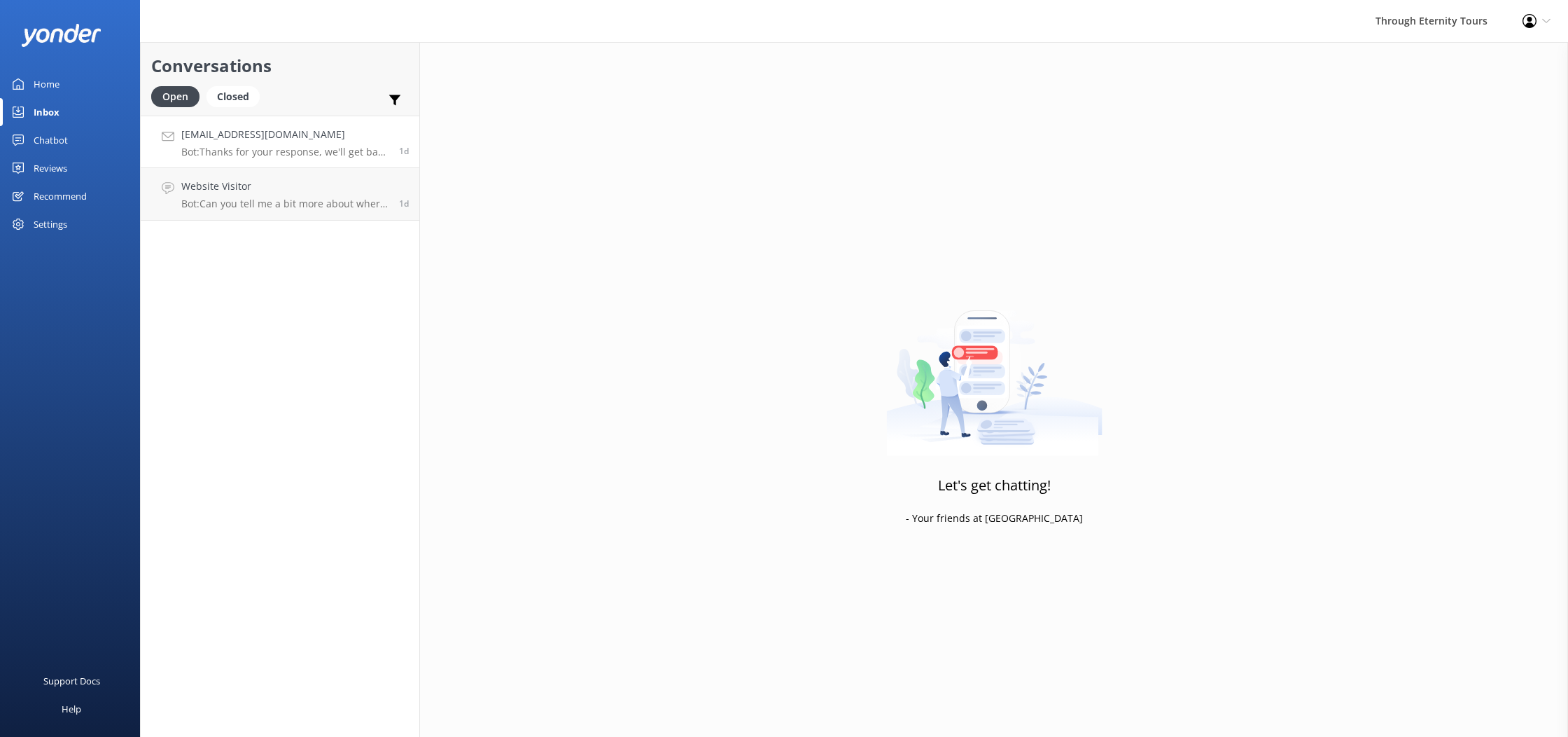
click at [320, 156] on p "Bot: Thanks for your response, we'll get back to you as soon as we can during o…" at bounding box center [285, 152] width 207 height 13
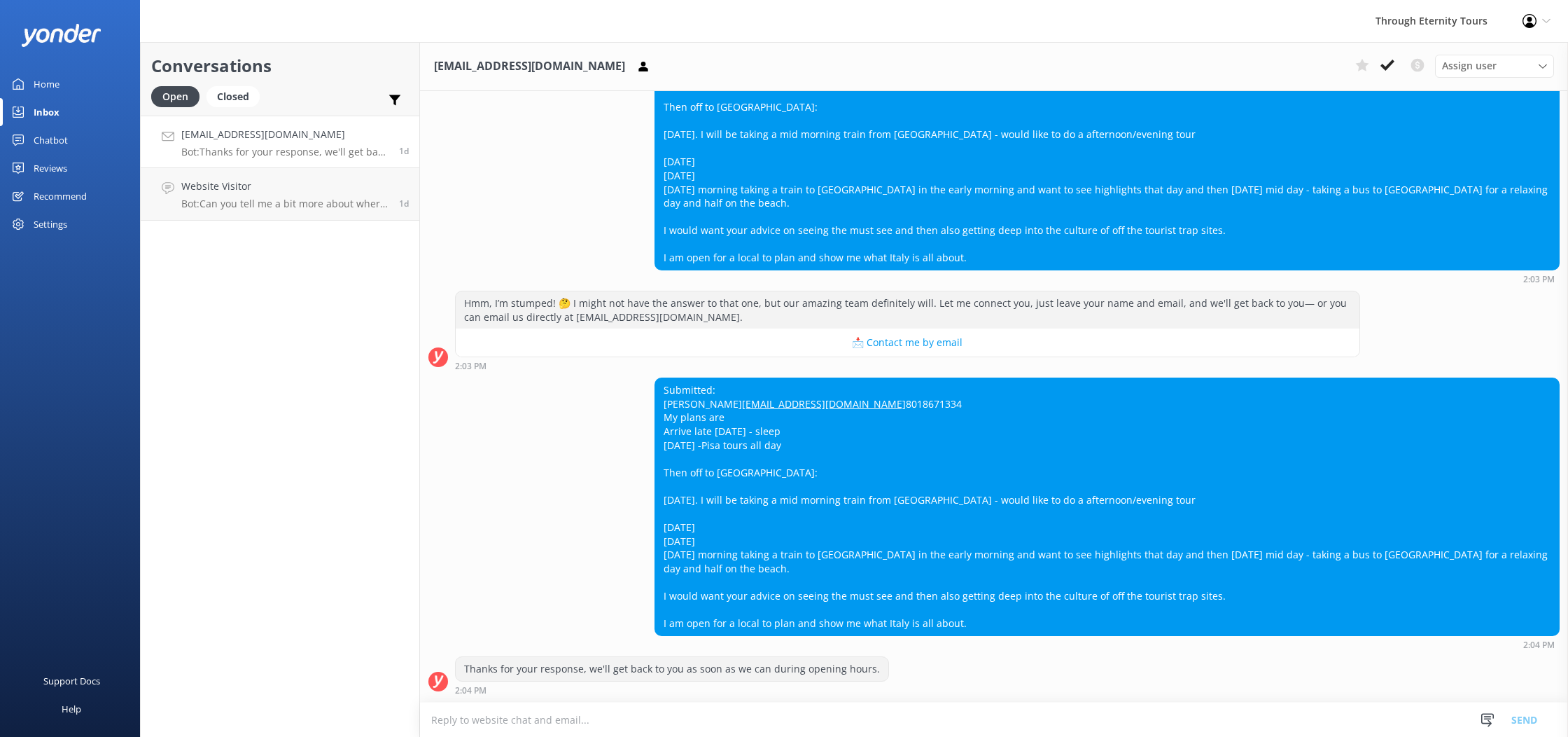
scroll to position [245, 0]
drag, startPoint x: 1149, startPoint y: 364, endPoint x: 995, endPoint y: 368, distance: 154.1
click at [995, 378] on div "Submitted: [PERSON_NAME] [PERSON_NAME][EMAIL_ADDRESS][DOMAIN_NAME] 8018671334 M…" at bounding box center [994, 514] width 1148 height 272
copy link "[EMAIL_ADDRESS][DOMAIN_NAME]"
click at [1391, 66] on icon at bounding box center [1388, 65] width 14 height 14
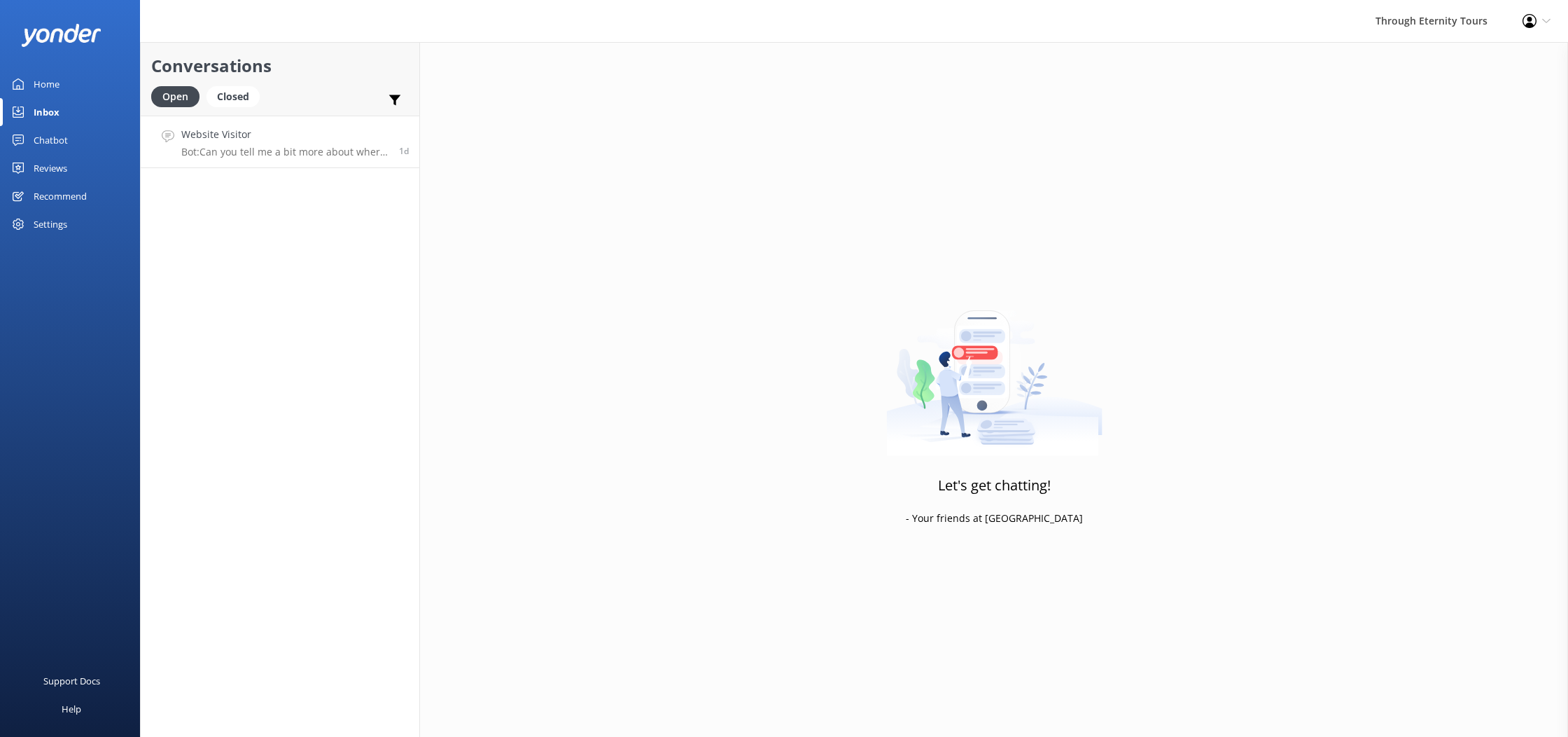
click at [270, 147] on p "Bot: Can you tell me a bit more about where you are going? We have an amazing a…" at bounding box center [285, 152] width 207 height 13
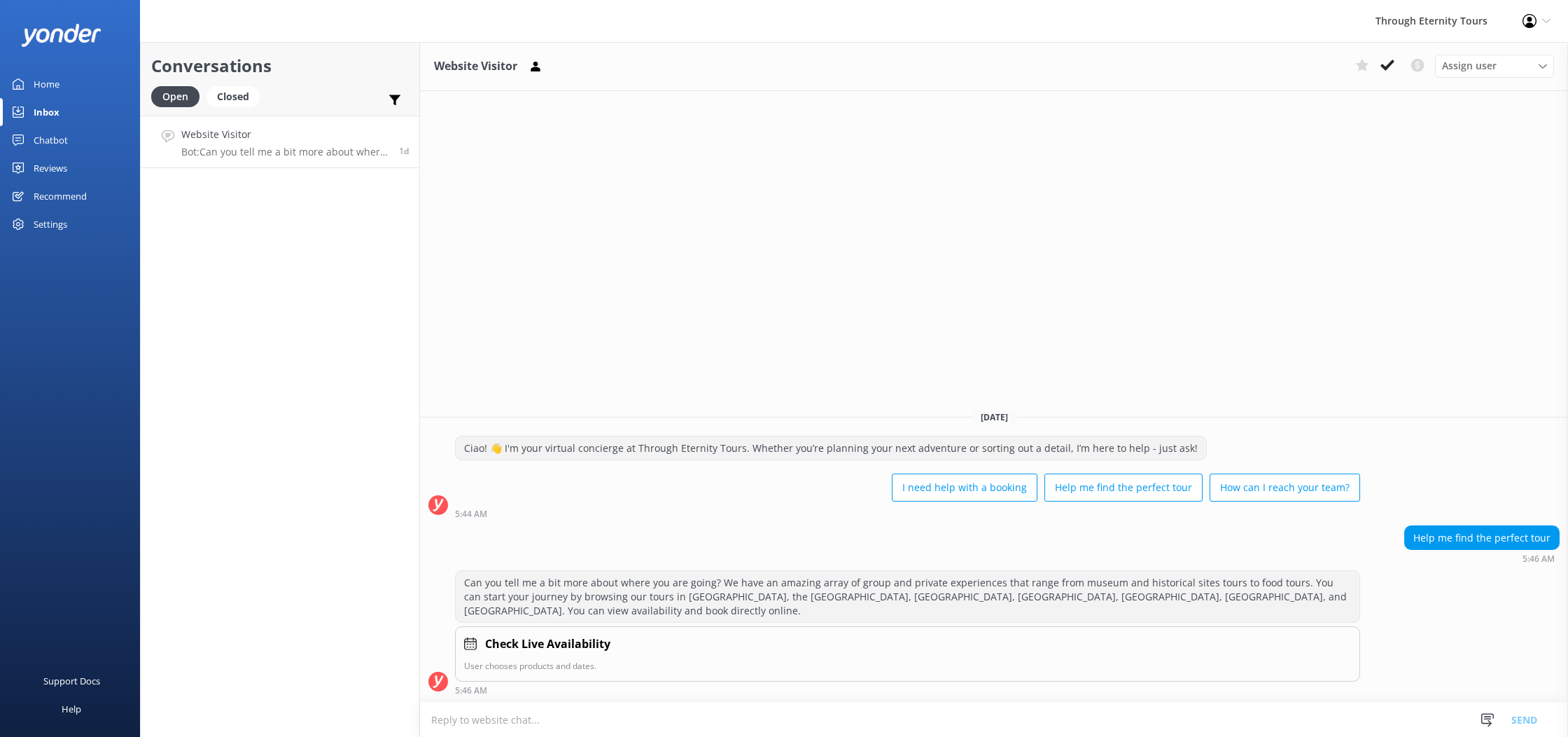
click at [54, 99] on div "Inbox" at bounding box center [47, 112] width 26 height 28
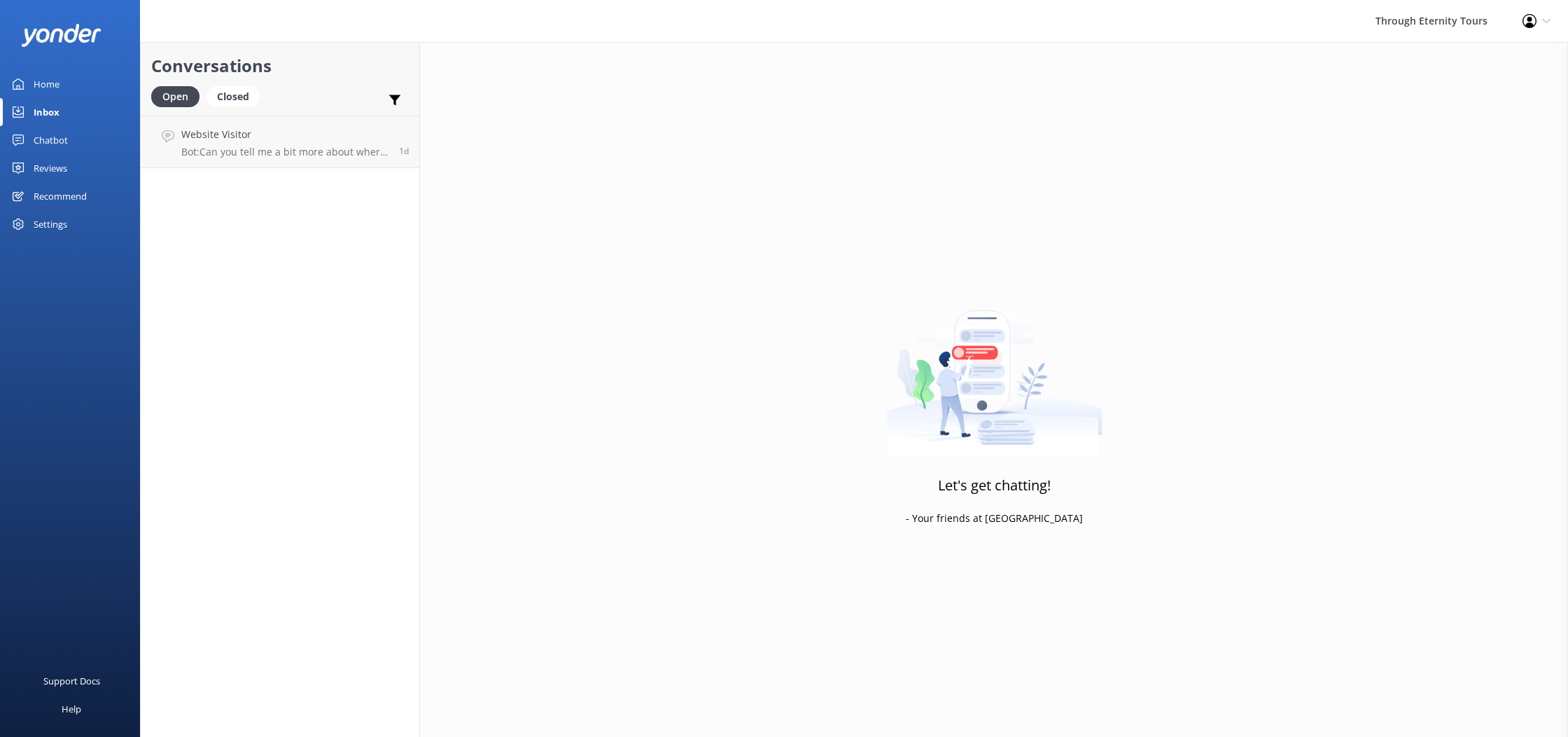
click at [55, 90] on div "Home" at bounding box center [47, 84] width 26 height 28
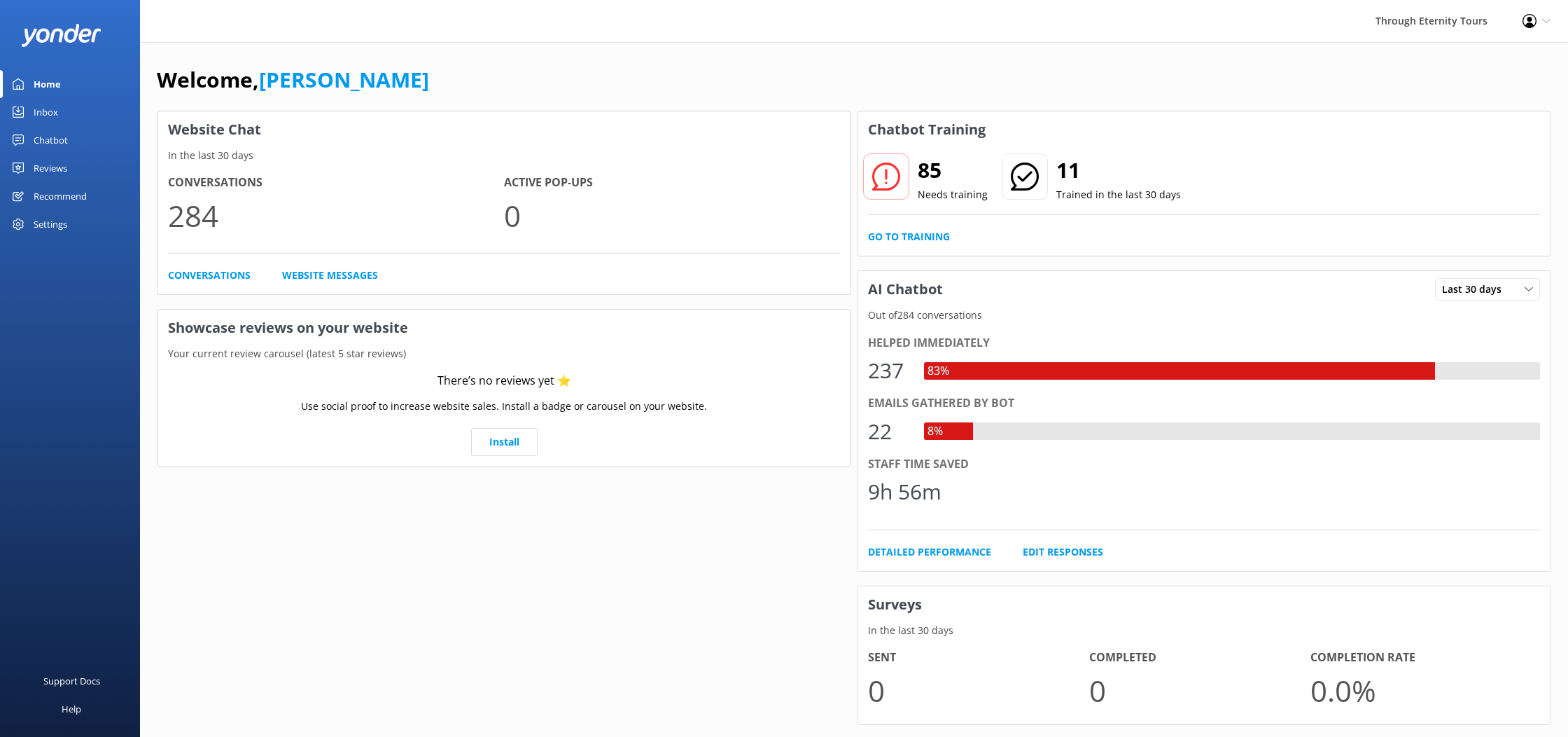
click at [44, 122] on div "Inbox" at bounding box center [46, 112] width 25 height 28
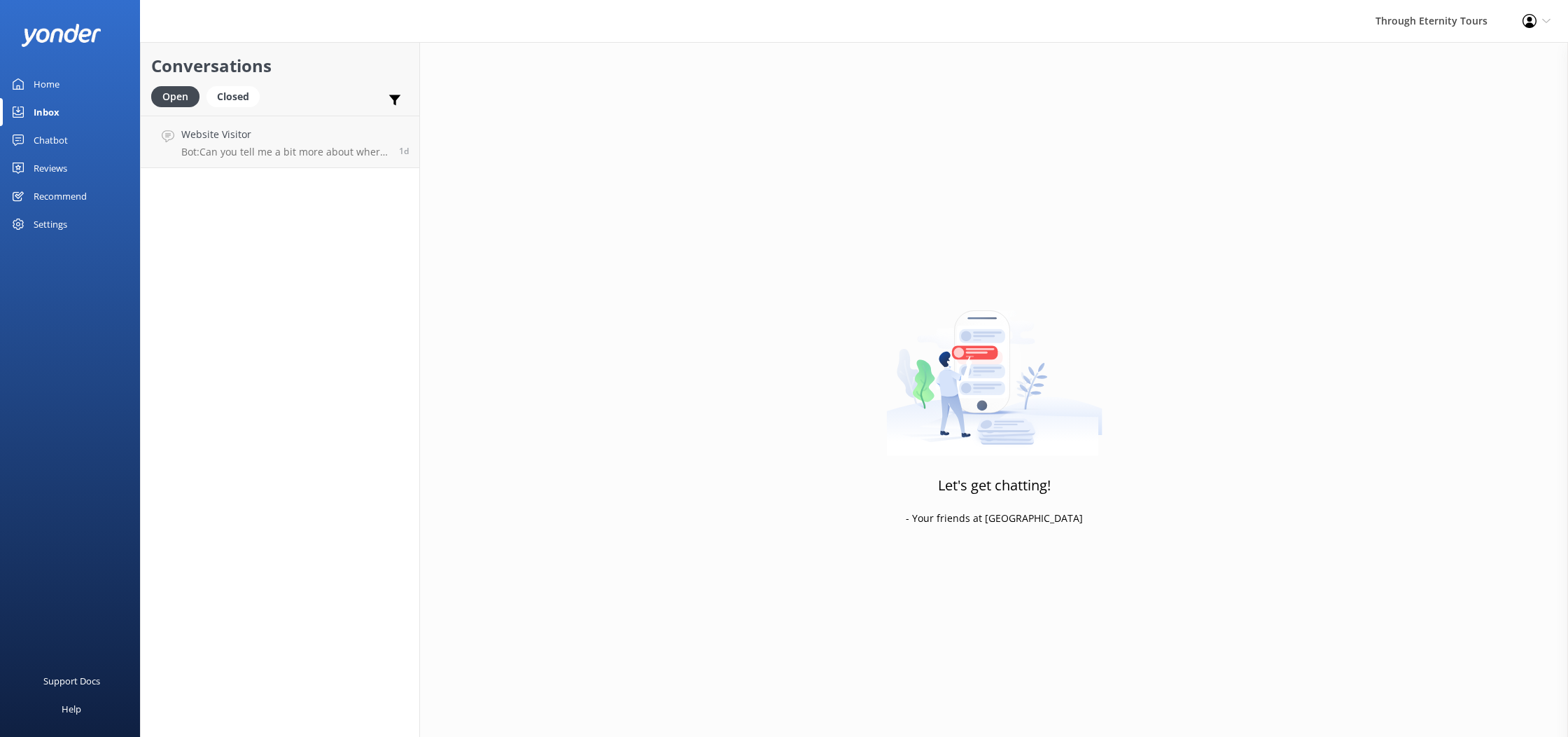
click at [41, 144] on div "Chatbot" at bounding box center [51, 140] width 35 height 28
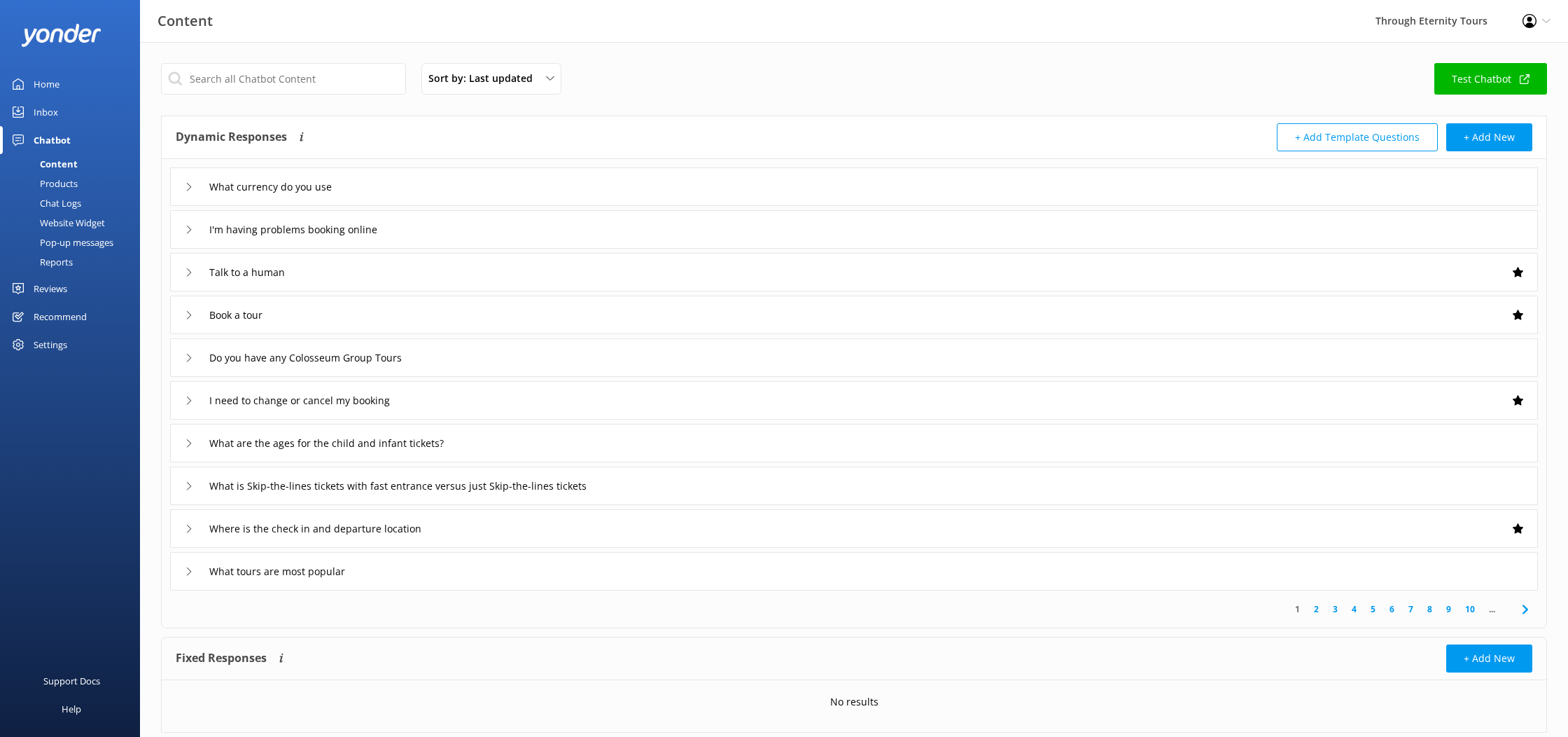
click at [54, 183] on div "Products" at bounding box center [43, 183] width 69 height 20
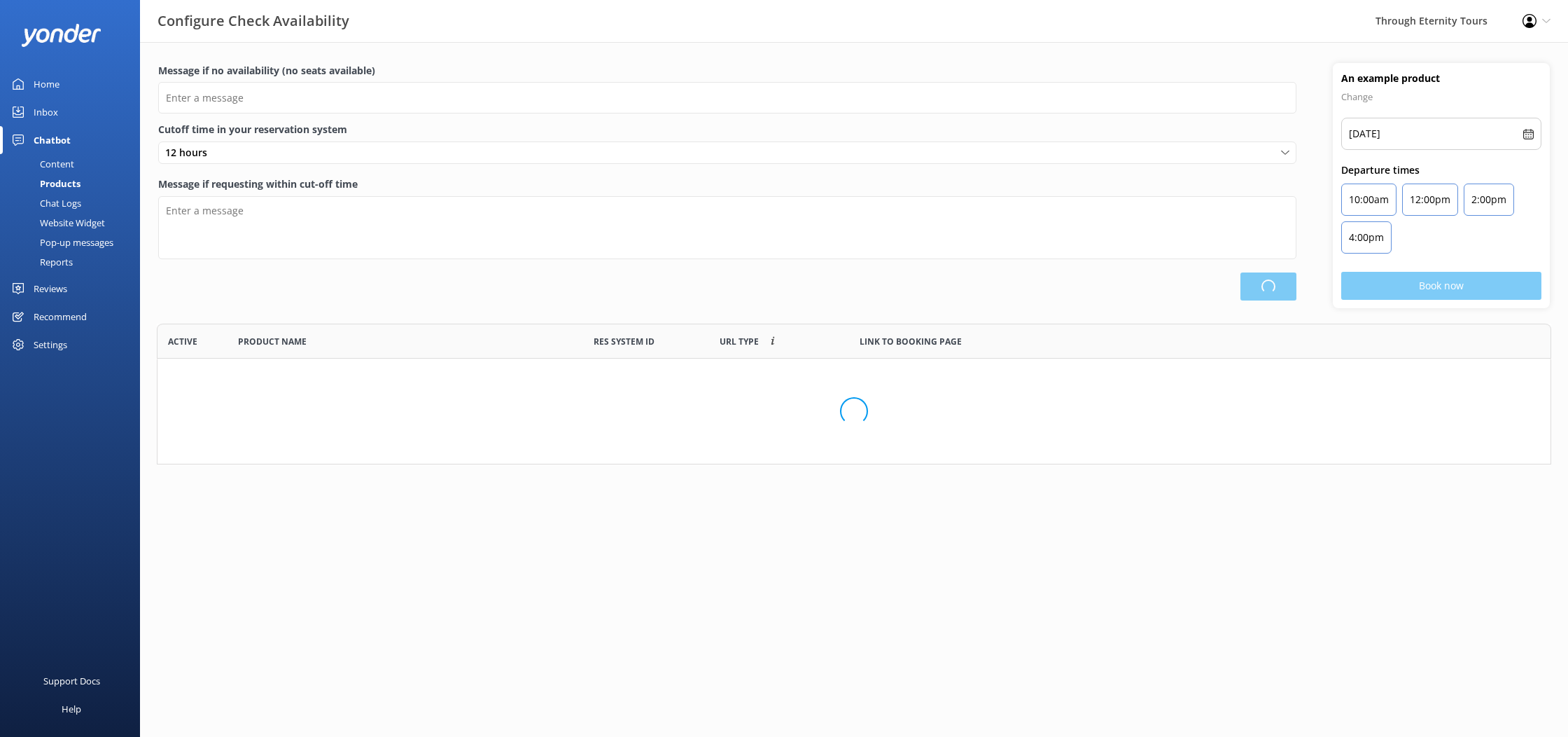
scroll to position [141, 1395]
type input "There are no spots available, please check an alternative day"
type textarea "Our online booking system closes {hours} prior to departure. Please contact us …"
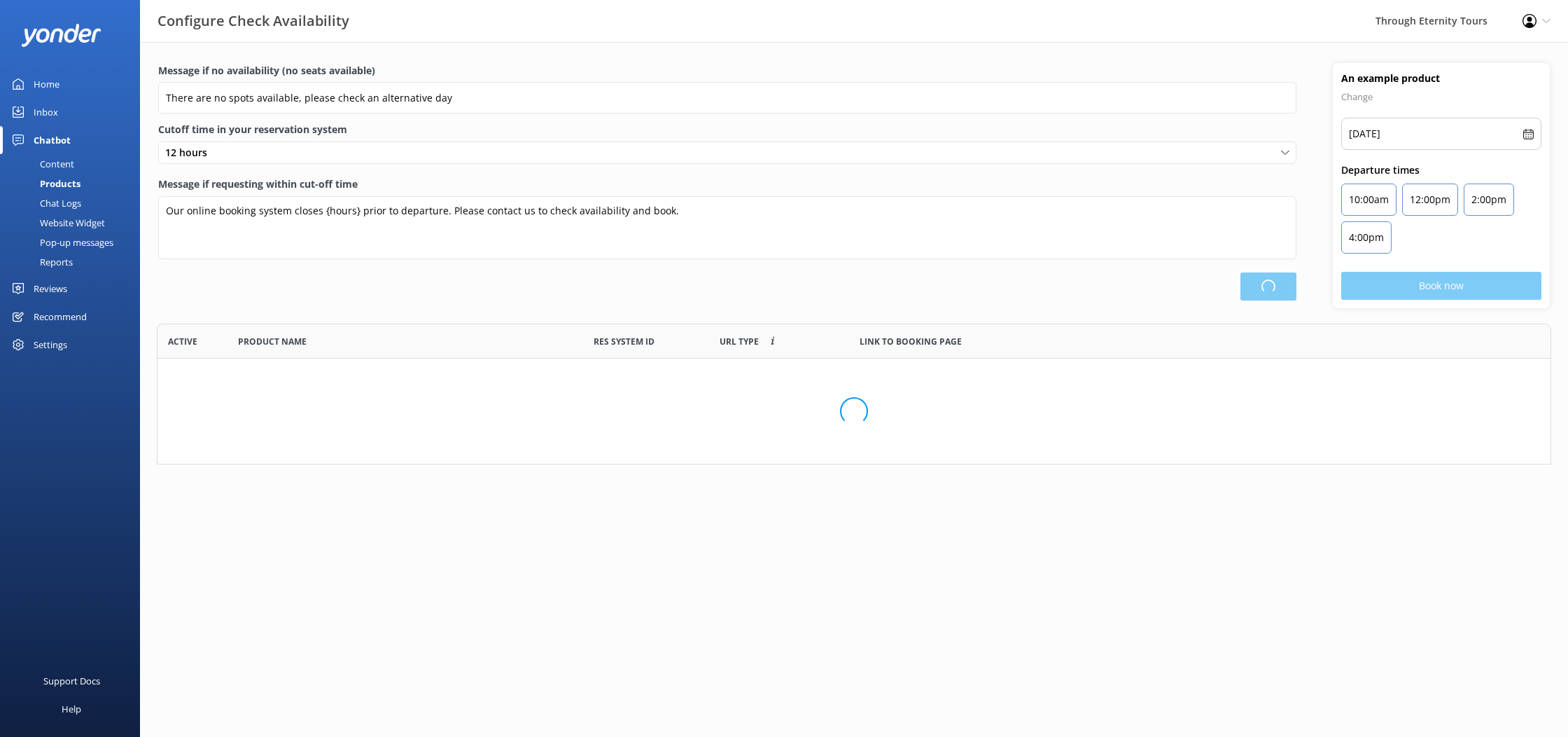
scroll to position [421, 1393]
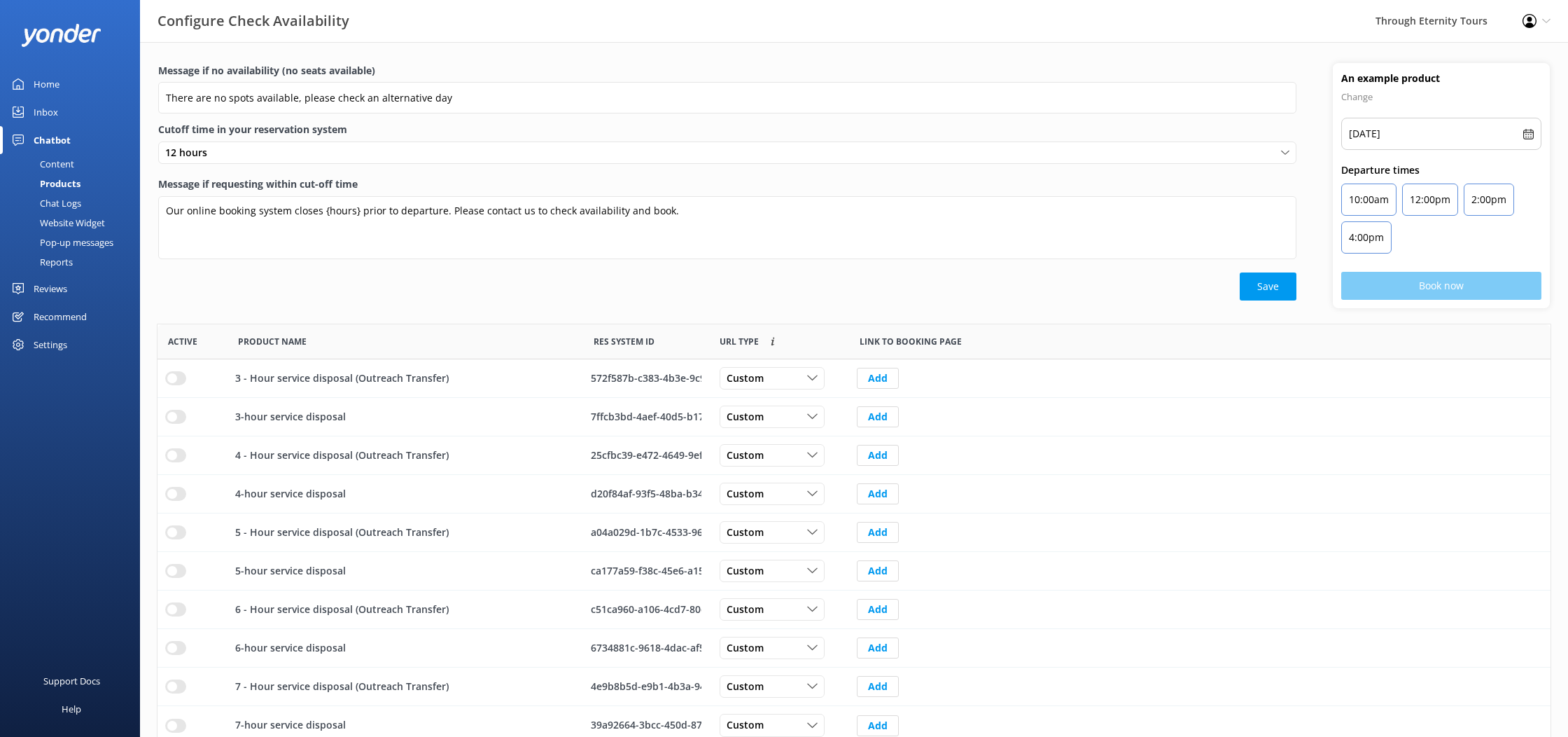
click at [53, 198] on div "Chat Logs" at bounding box center [44, 203] width 73 height 20
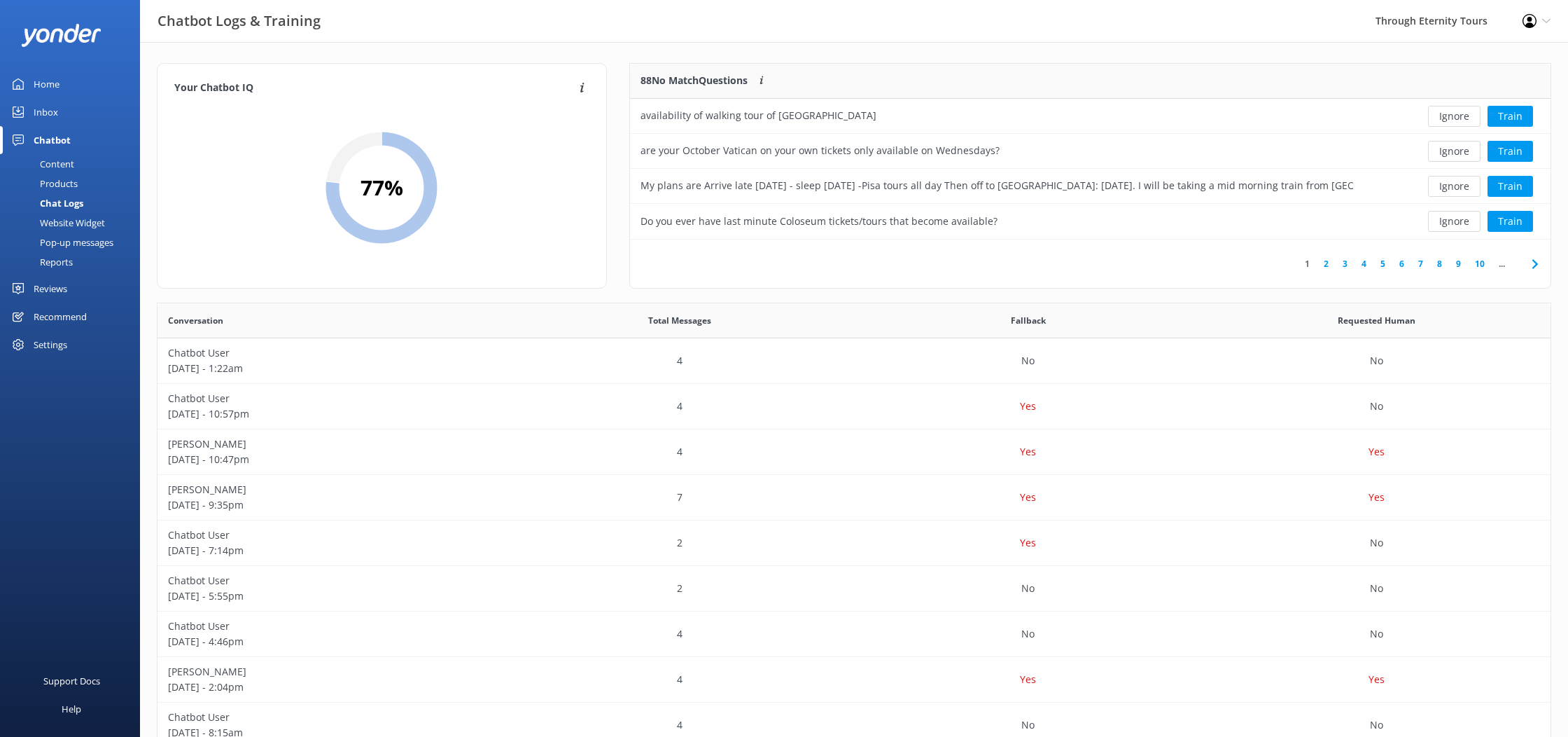
click at [54, 218] on div "Website Widget" at bounding box center [57, 223] width 96 height 20
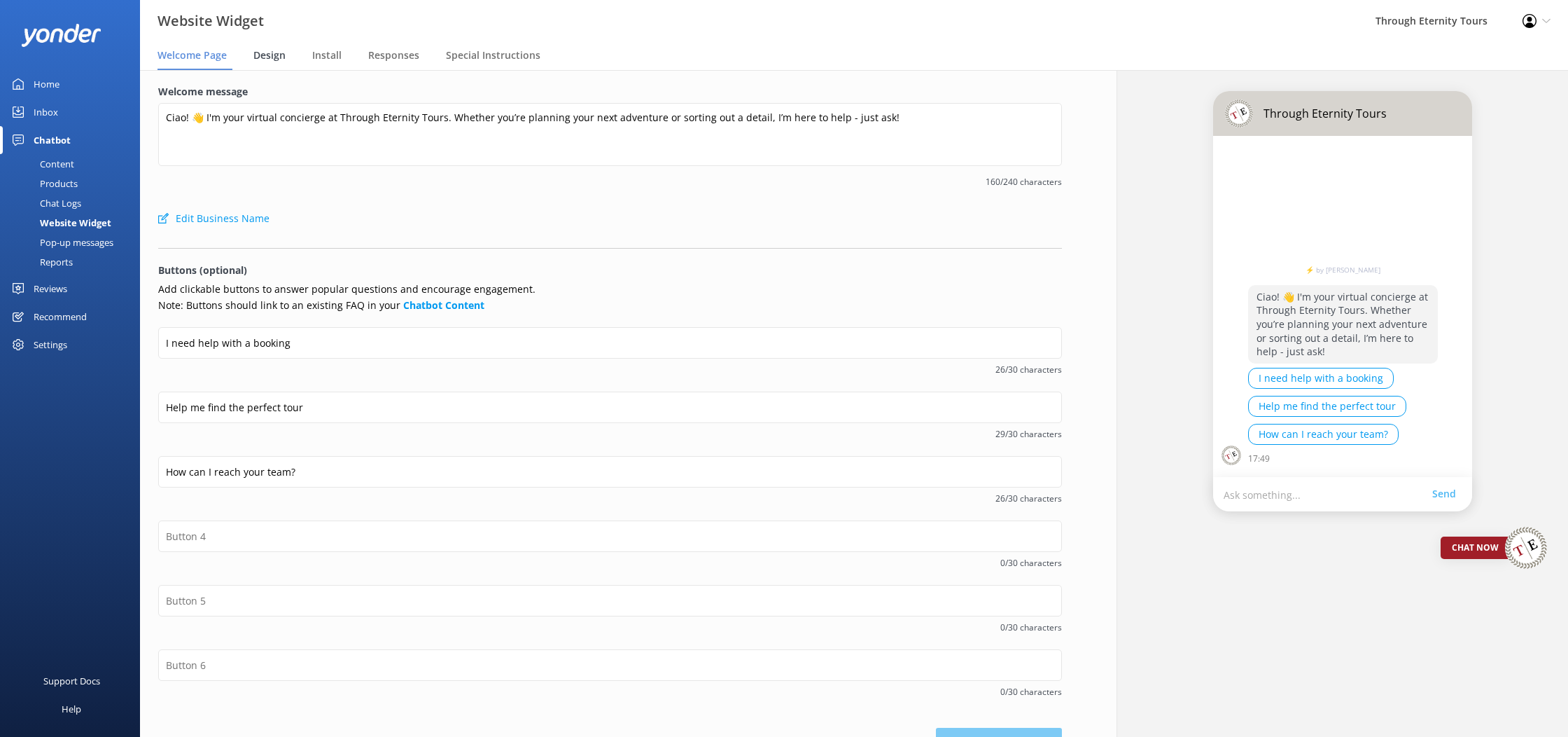
click at [274, 54] on span "Design" at bounding box center [269, 55] width 32 height 14
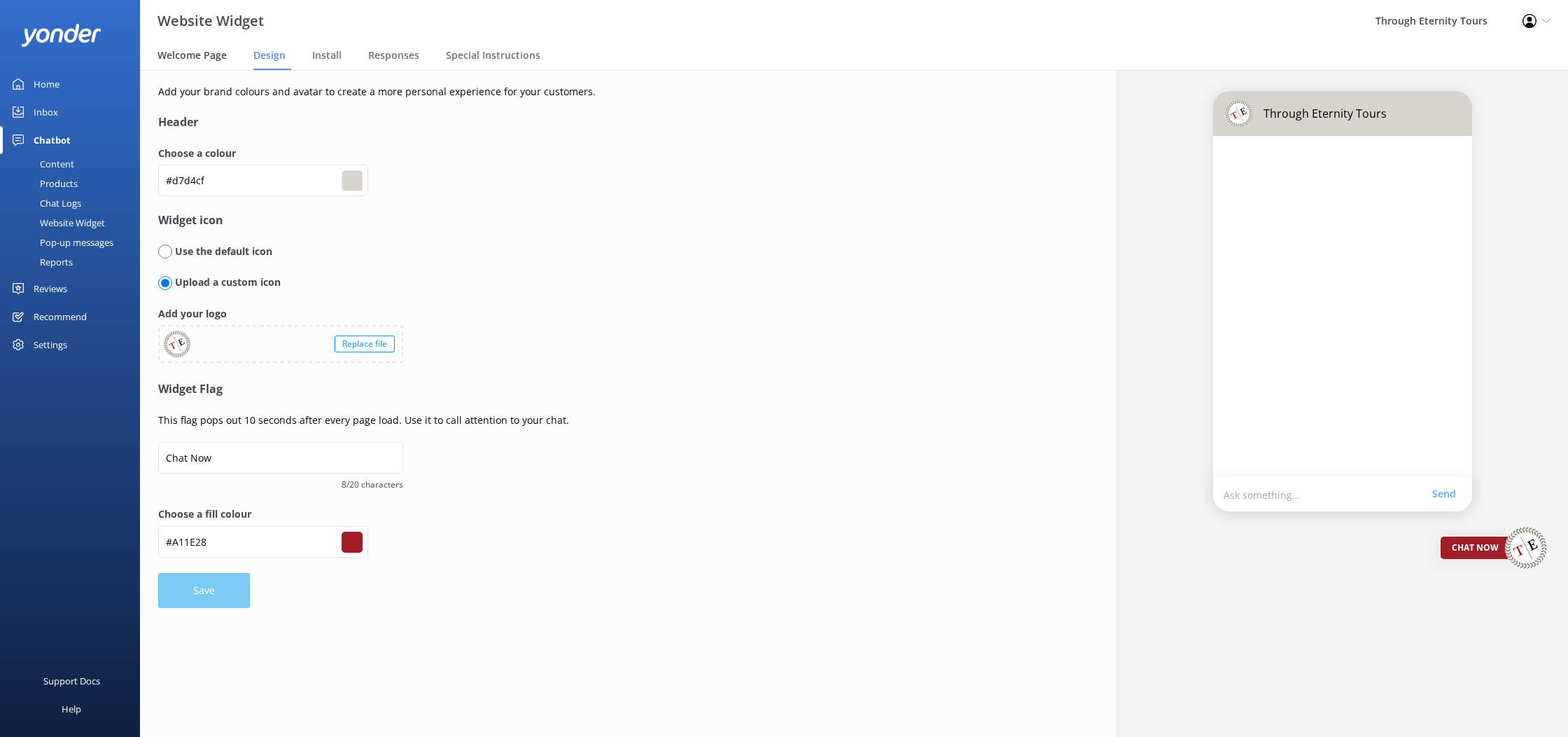
click at [212, 65] on div "Welcome Page" at bounding box center [194, 56] width 75 height 28
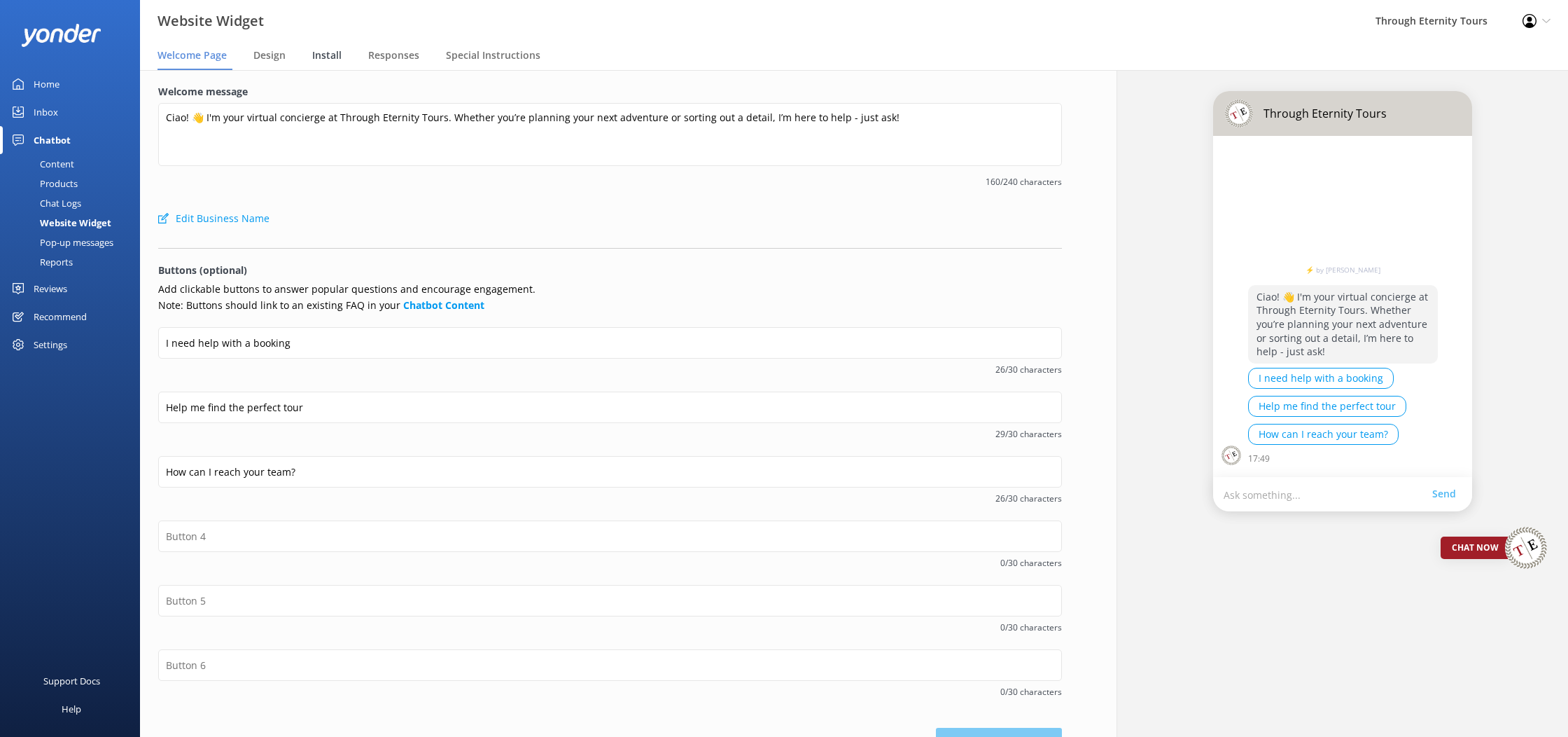
click at [333, 60] on span "Install" at bounding box center [326, 55] width 29 height 14
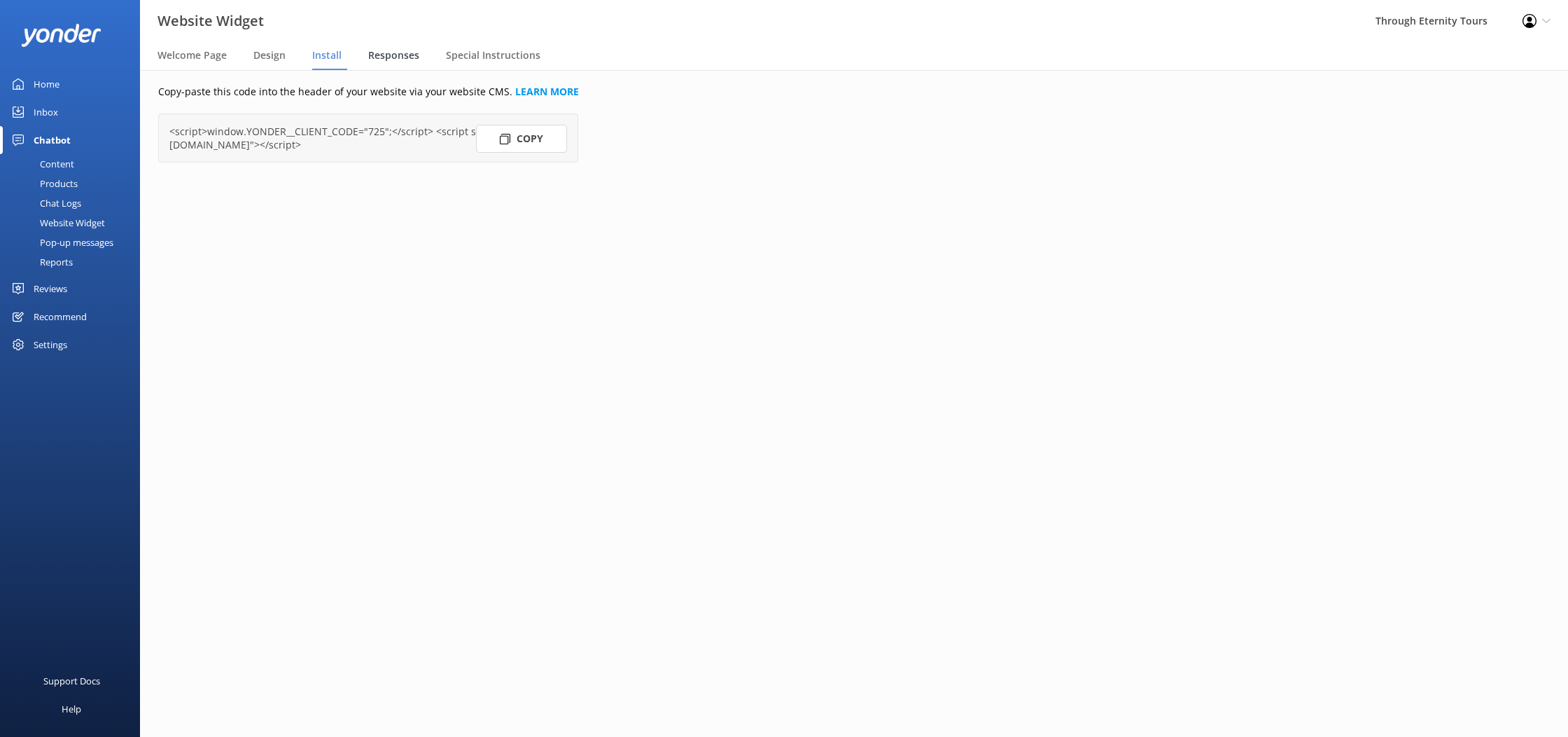
click at [411, 59] on span "Responses" at bounding box center [394, 55] width 51 height 14
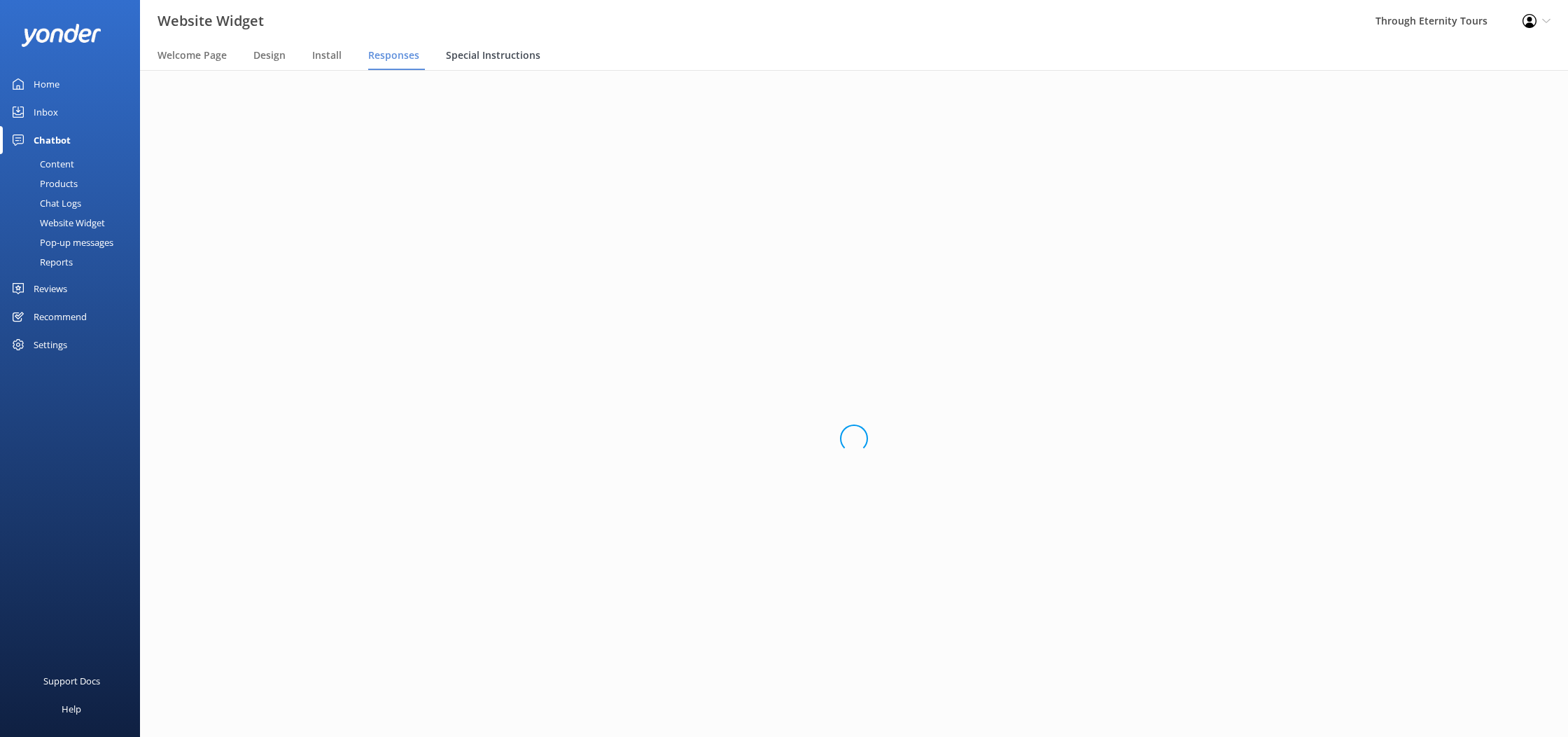
click at [504, 63] on div "Special Instructions" at bounding box center [496, 56] width 100 height 28
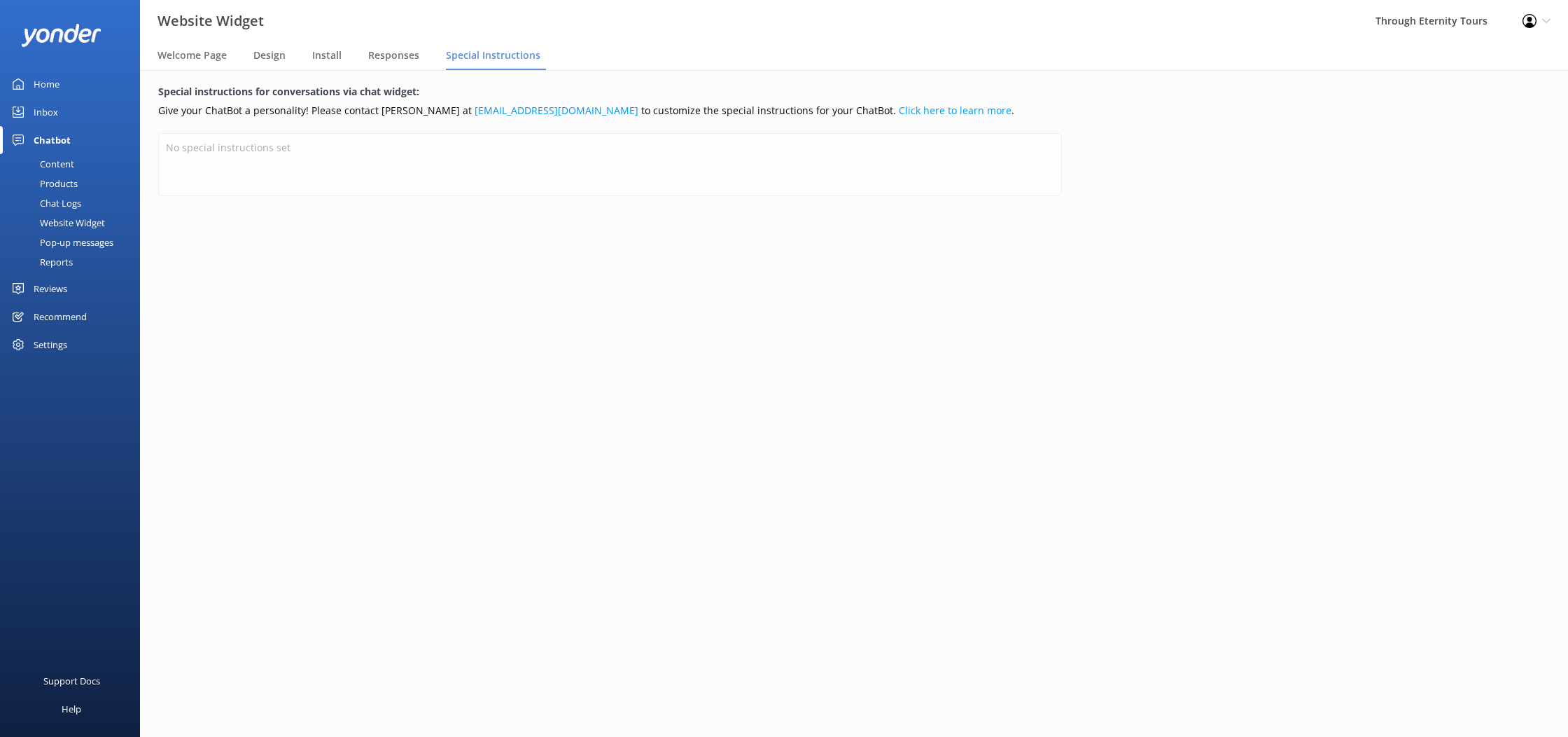
click at [45, 283] on div "Reviews" at bounding box center [51, 288] width 34 height 28
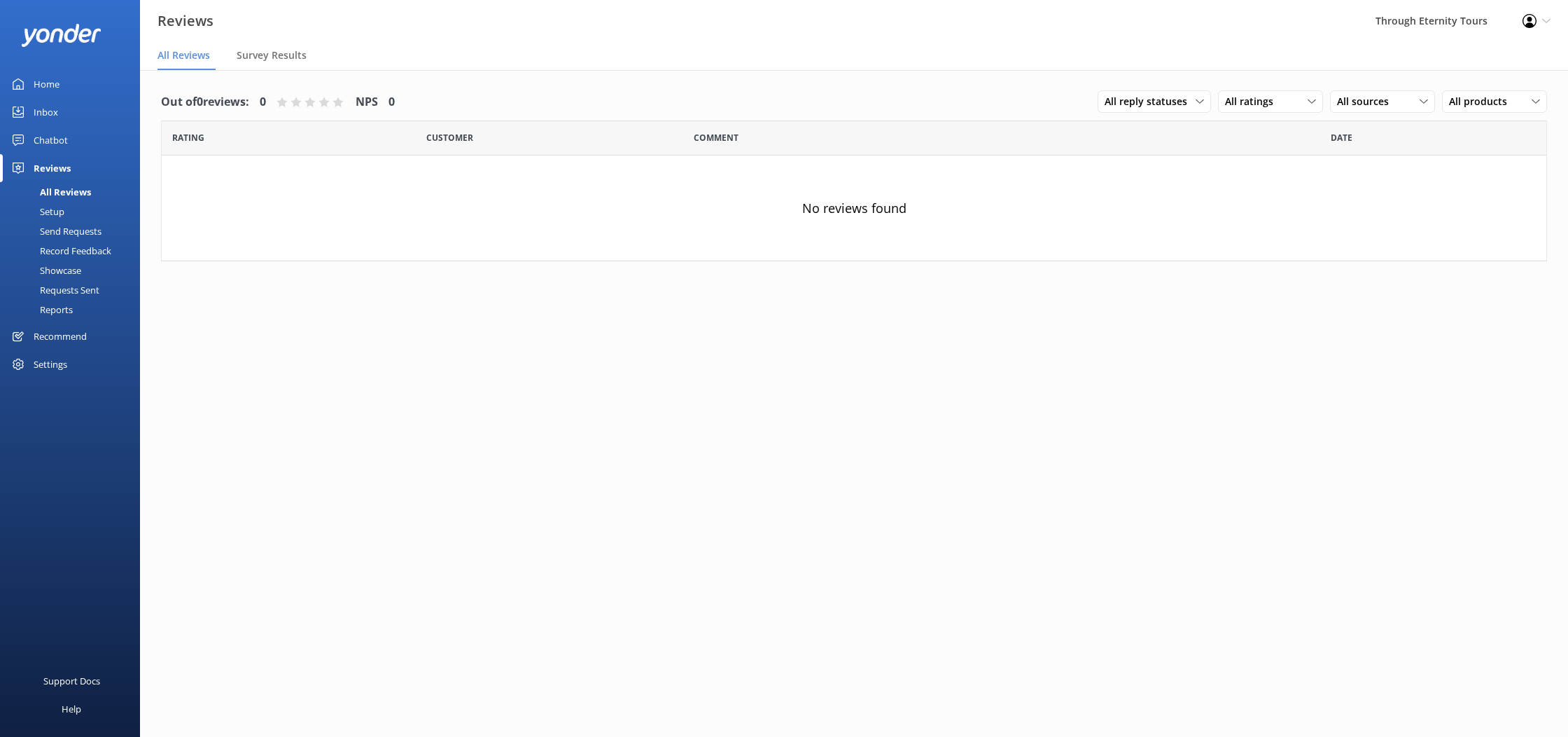
click at [44, 80] on div "Home" at bounding box center [47, 84] width 26 height 28
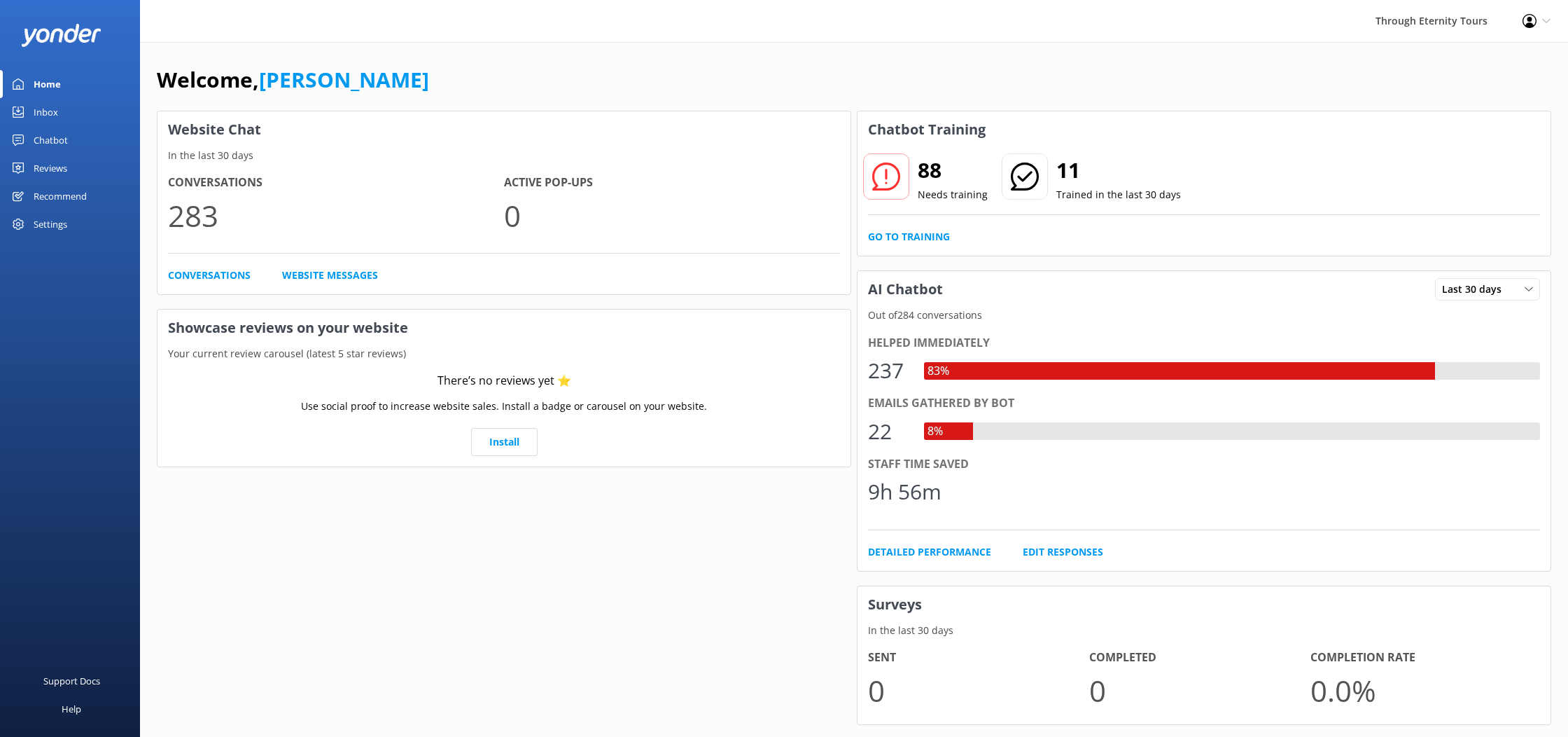
click at [38, 111] on div "Inbox" at bounding box center [46, 112] width 25 height 28
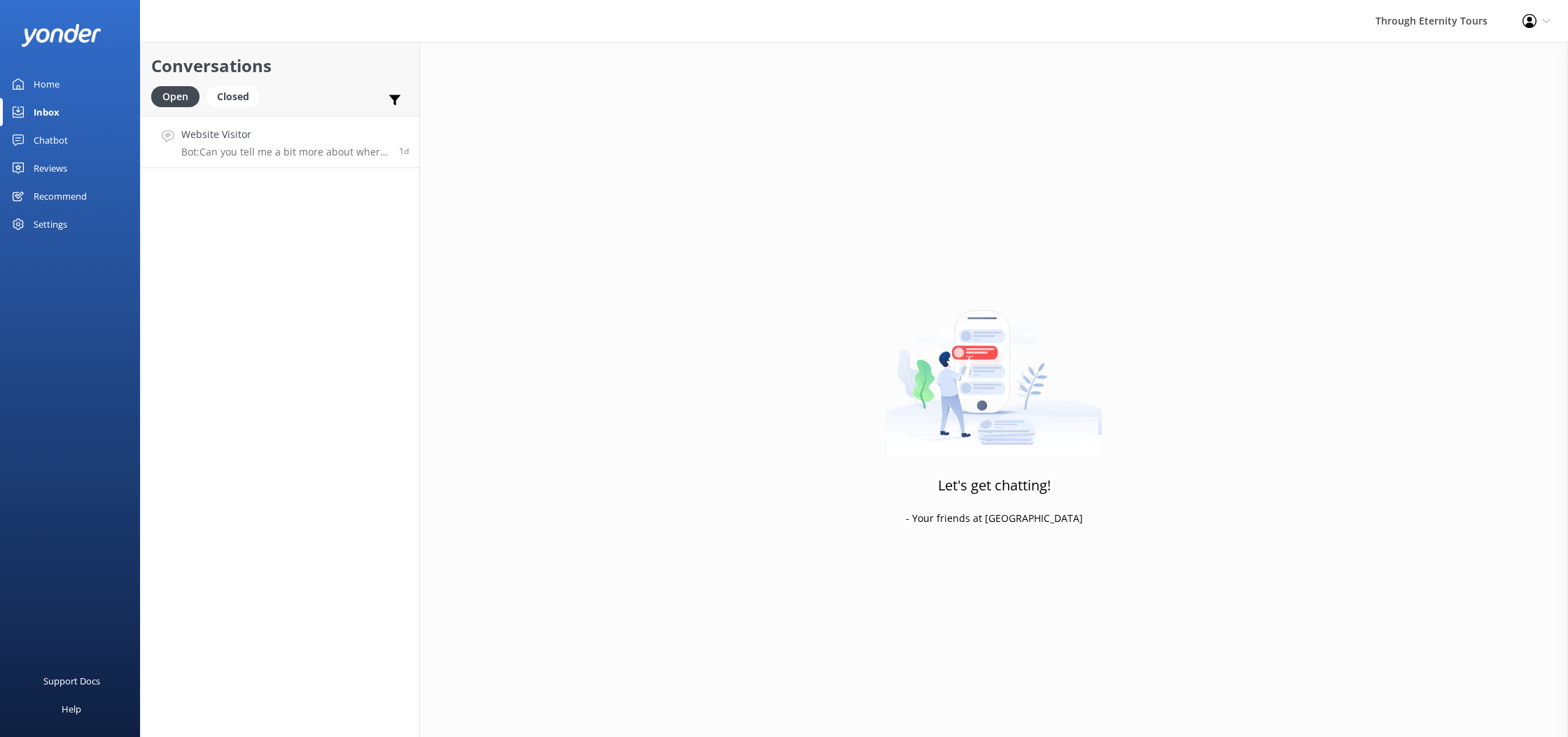
click at [299, 146] on p "Bot: Can you tell me a bit more about where you are going? We have an amazing a…" at bounding box center [285, 152] width 207 height 13
